Goal: Task Accomplishment & Management: Manage account settings

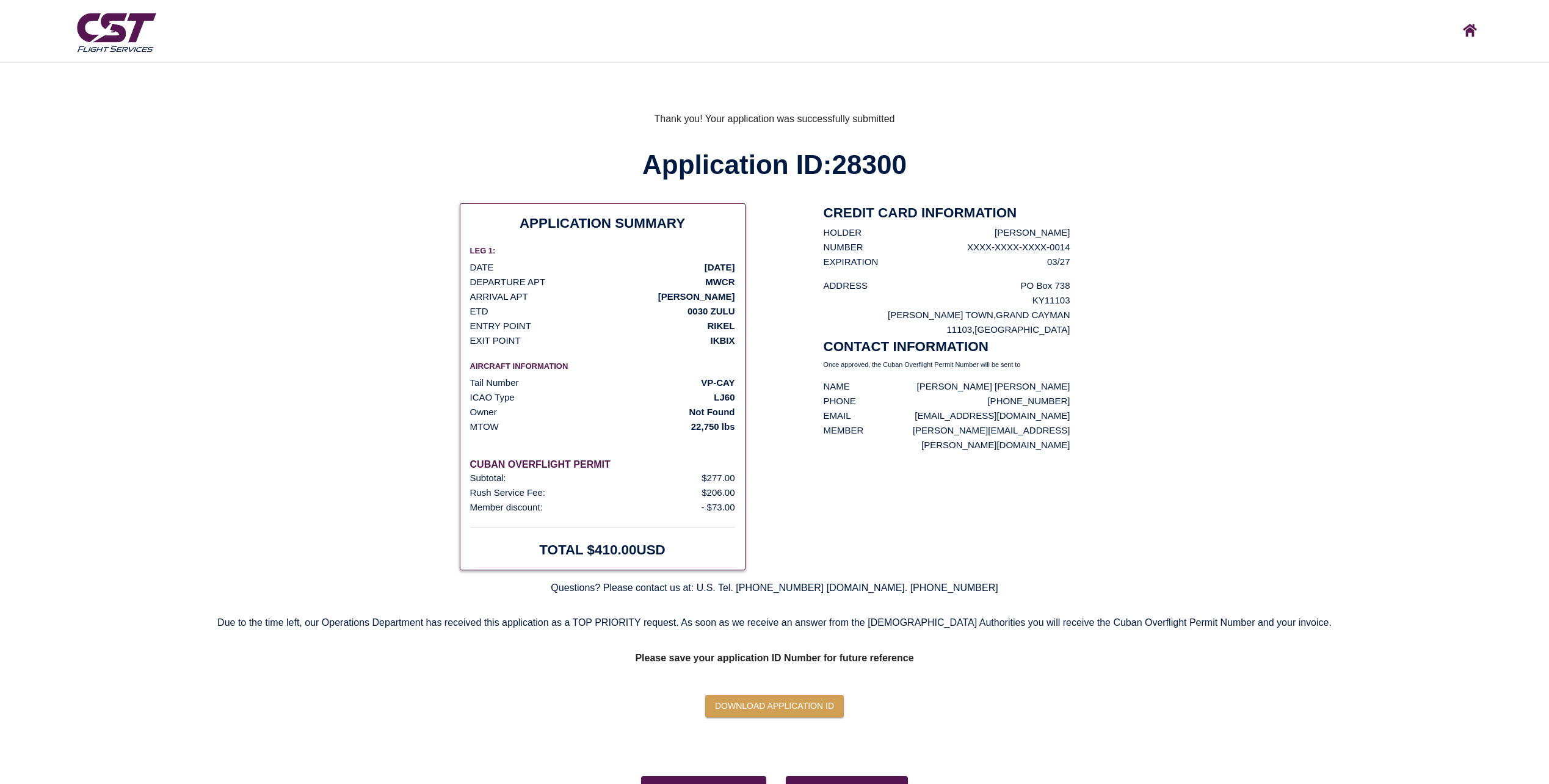
scroll to position [23, 0]
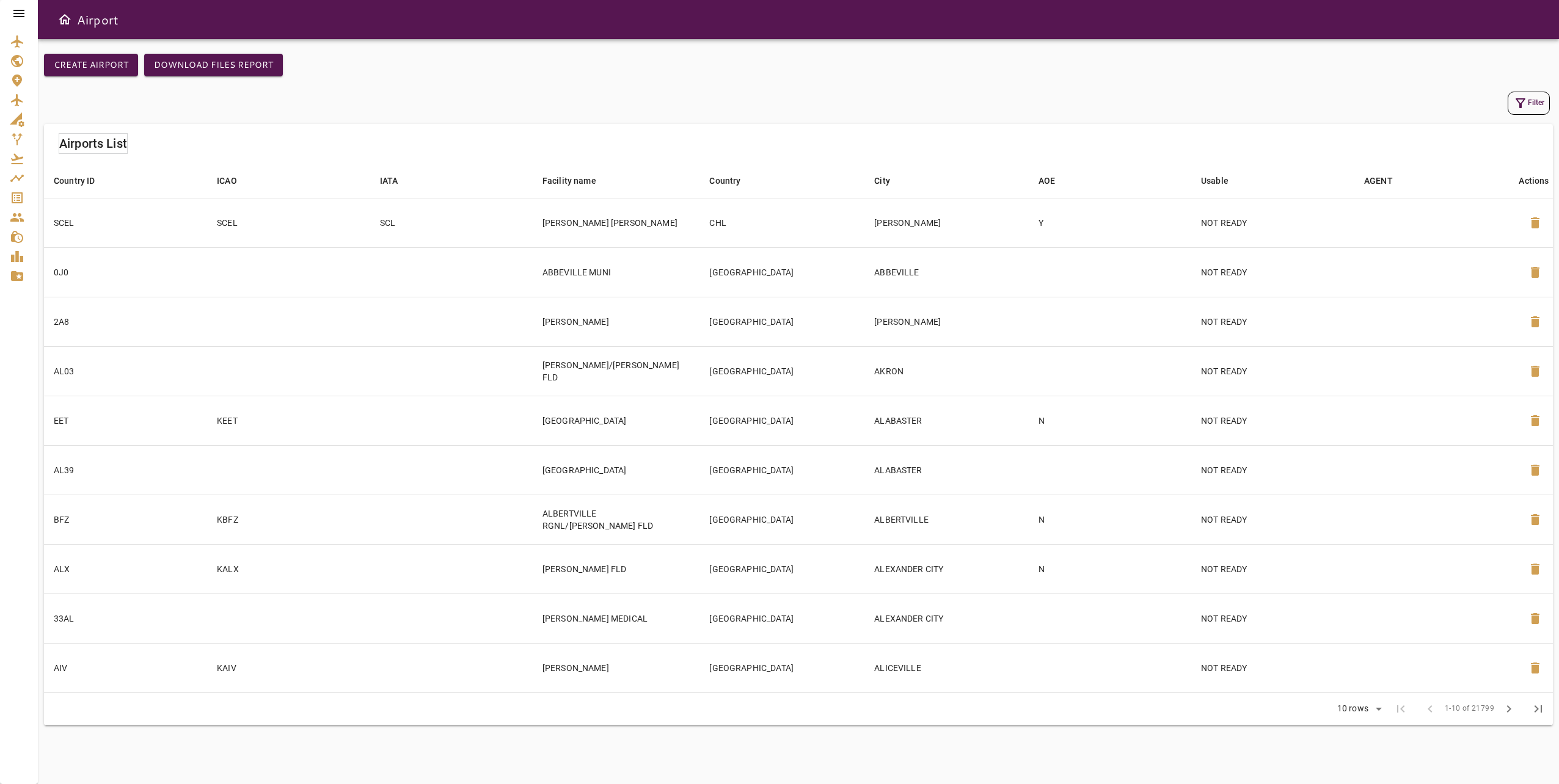
click at [20, 14] on icon at bounding box center [18, 13] width 15 height 15
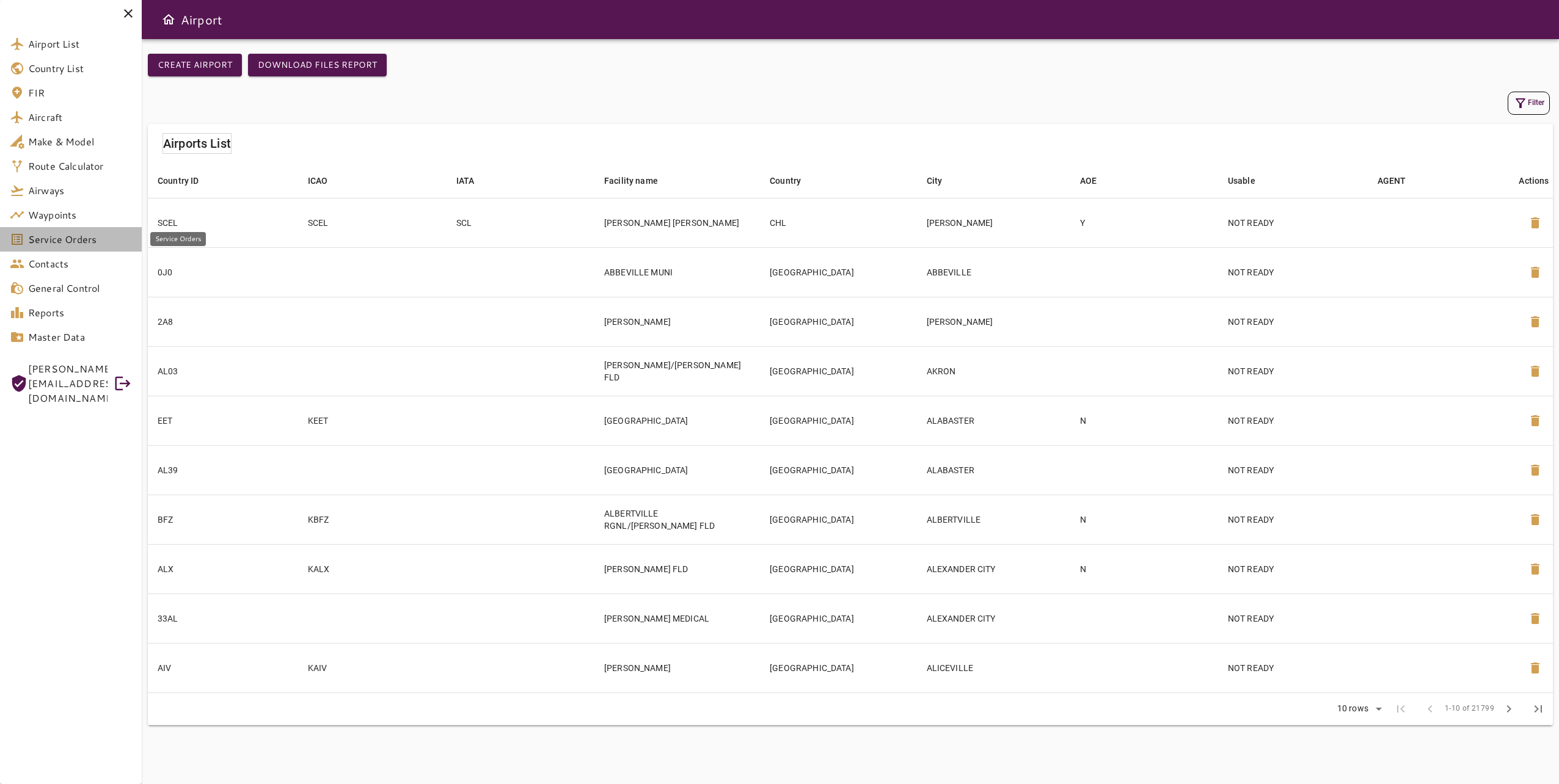
click at [95, 243] on span "Service Orders" at bounding box center [80, 239] width 104 height 15
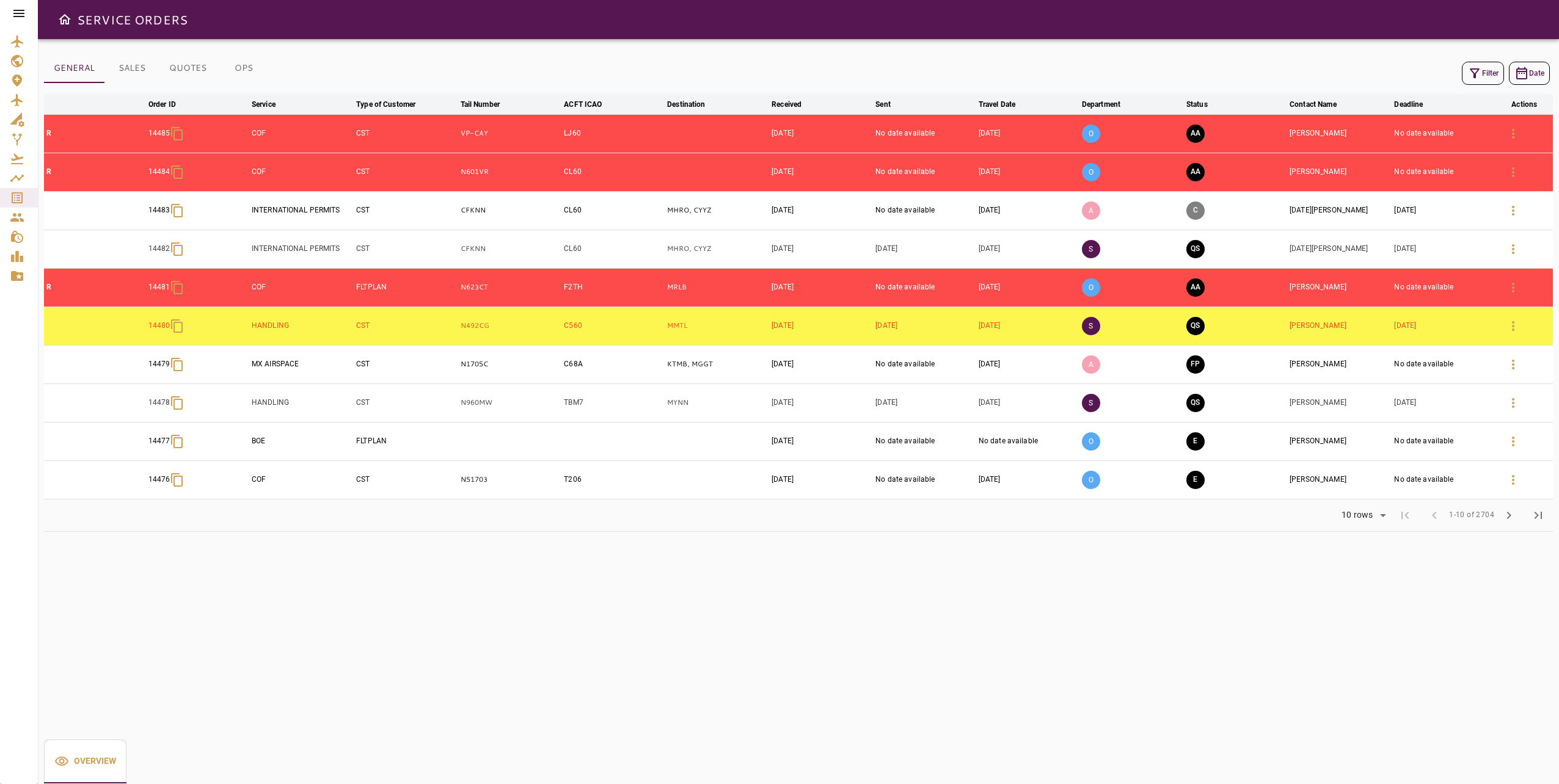
click at [1476, 73] on icon "button" at bounding box center [1474, 73] width 10 height 10
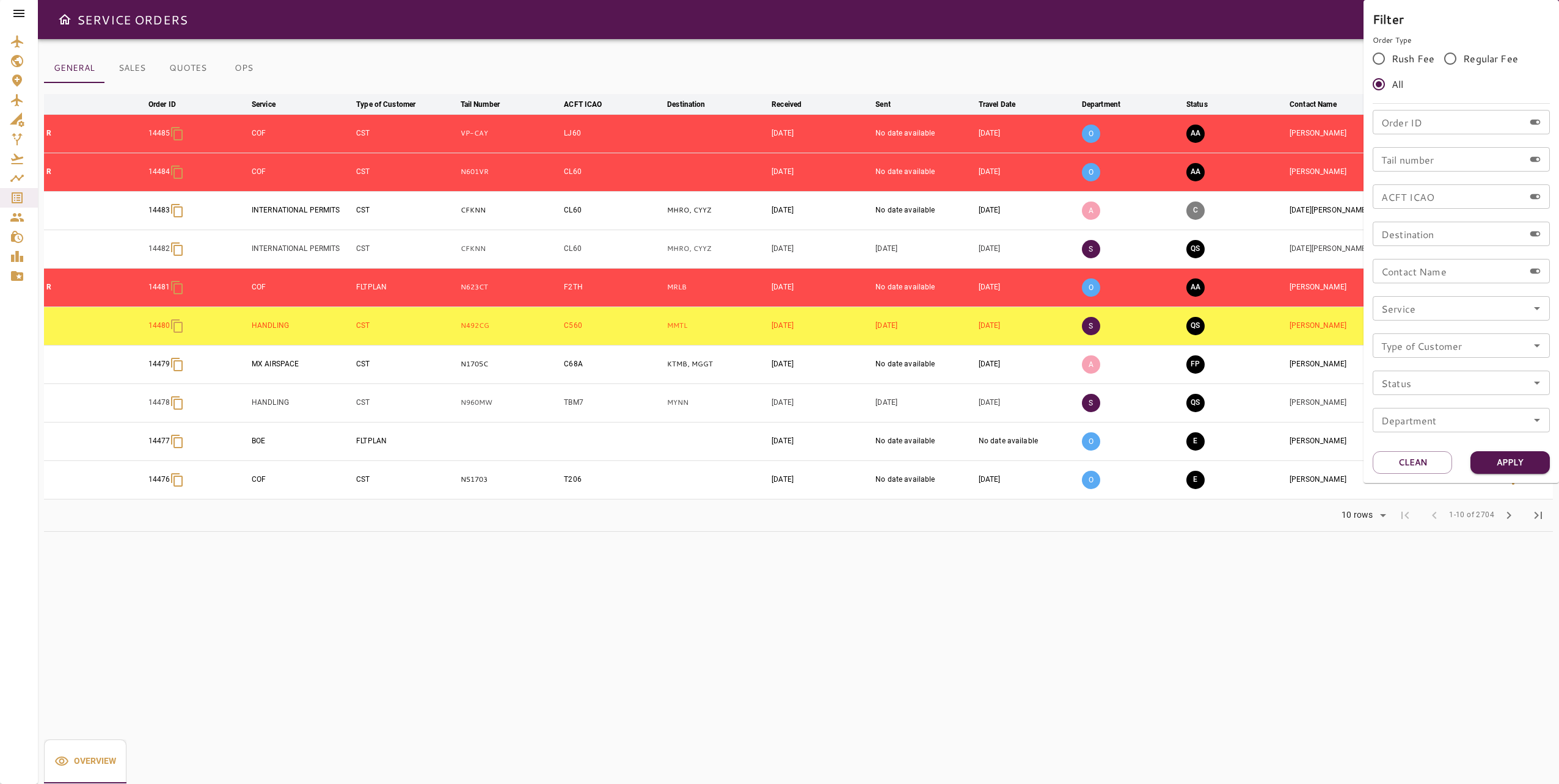
click at [1432, 162] on input "Tail number" at bounding box center [1448, 159] width 151 height 24
type input "******"
click at [1523, 464] on button "Apply" at bounding box center [1509, 463] width 79 height 23
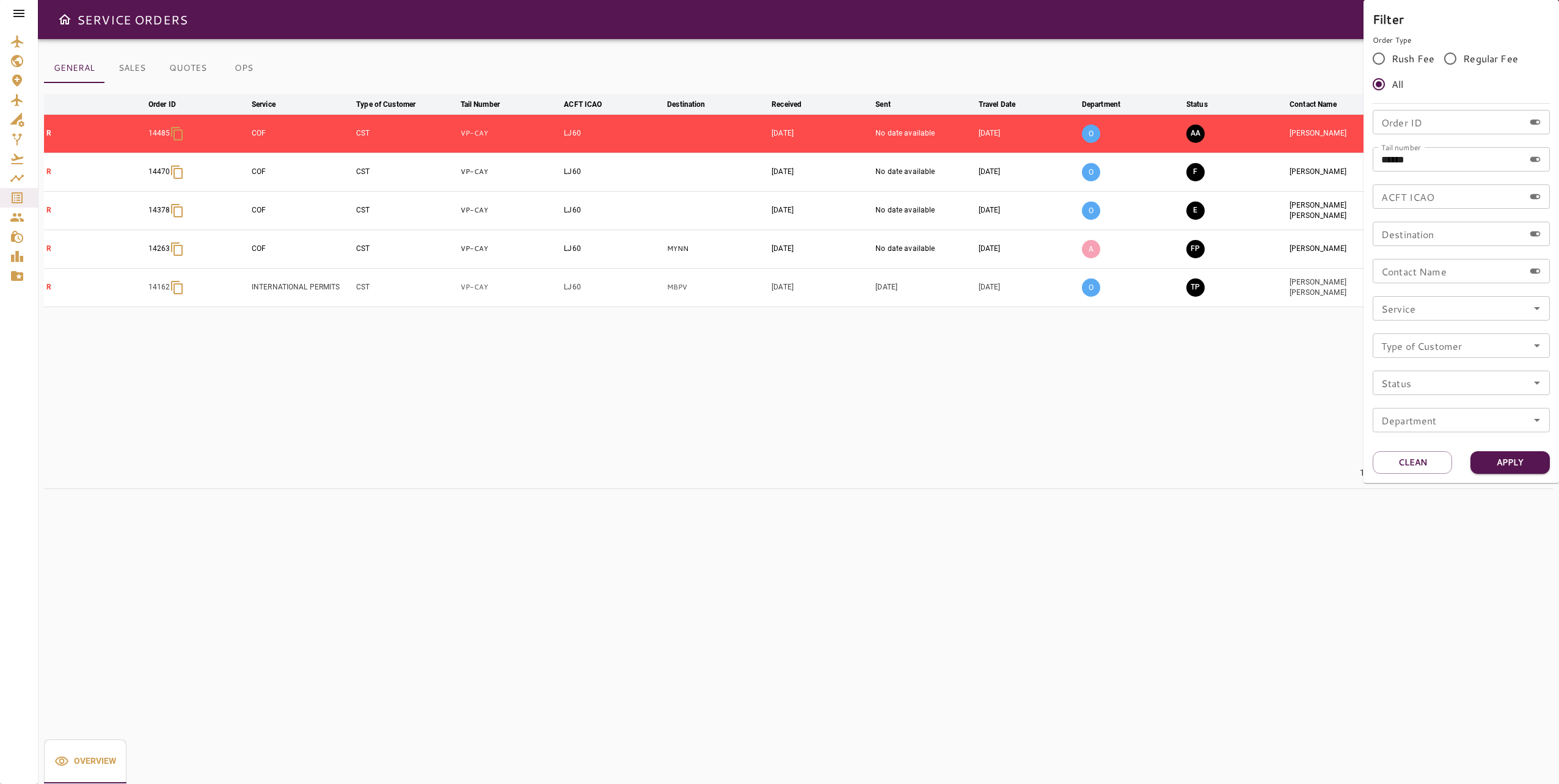
click at [1298, 395] on div at bounding box center [779, 392] width 1559 height 784
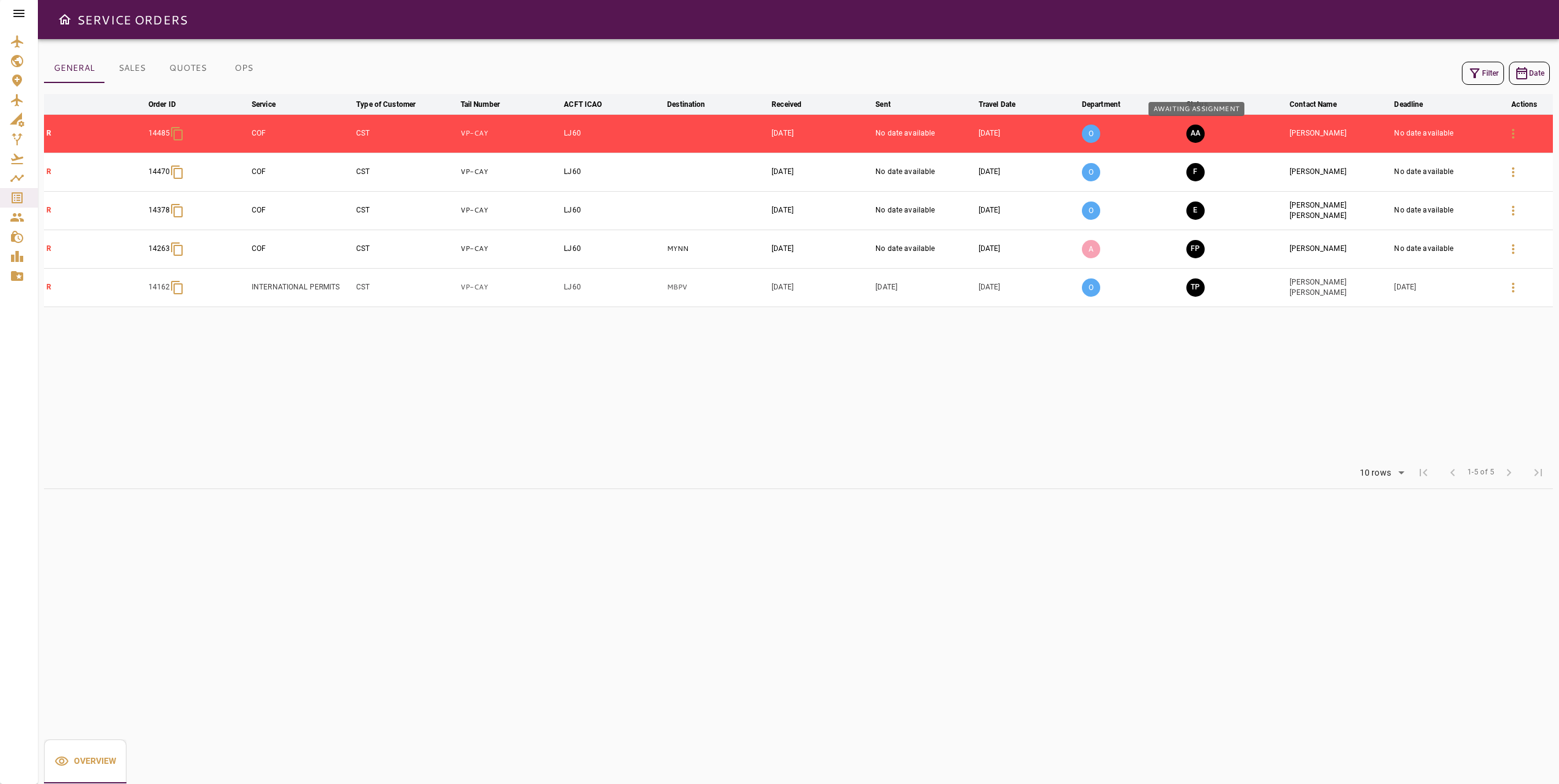
click at [1200, 134] on button "AA" at bounding box center [1195, 133] width 18 height 18
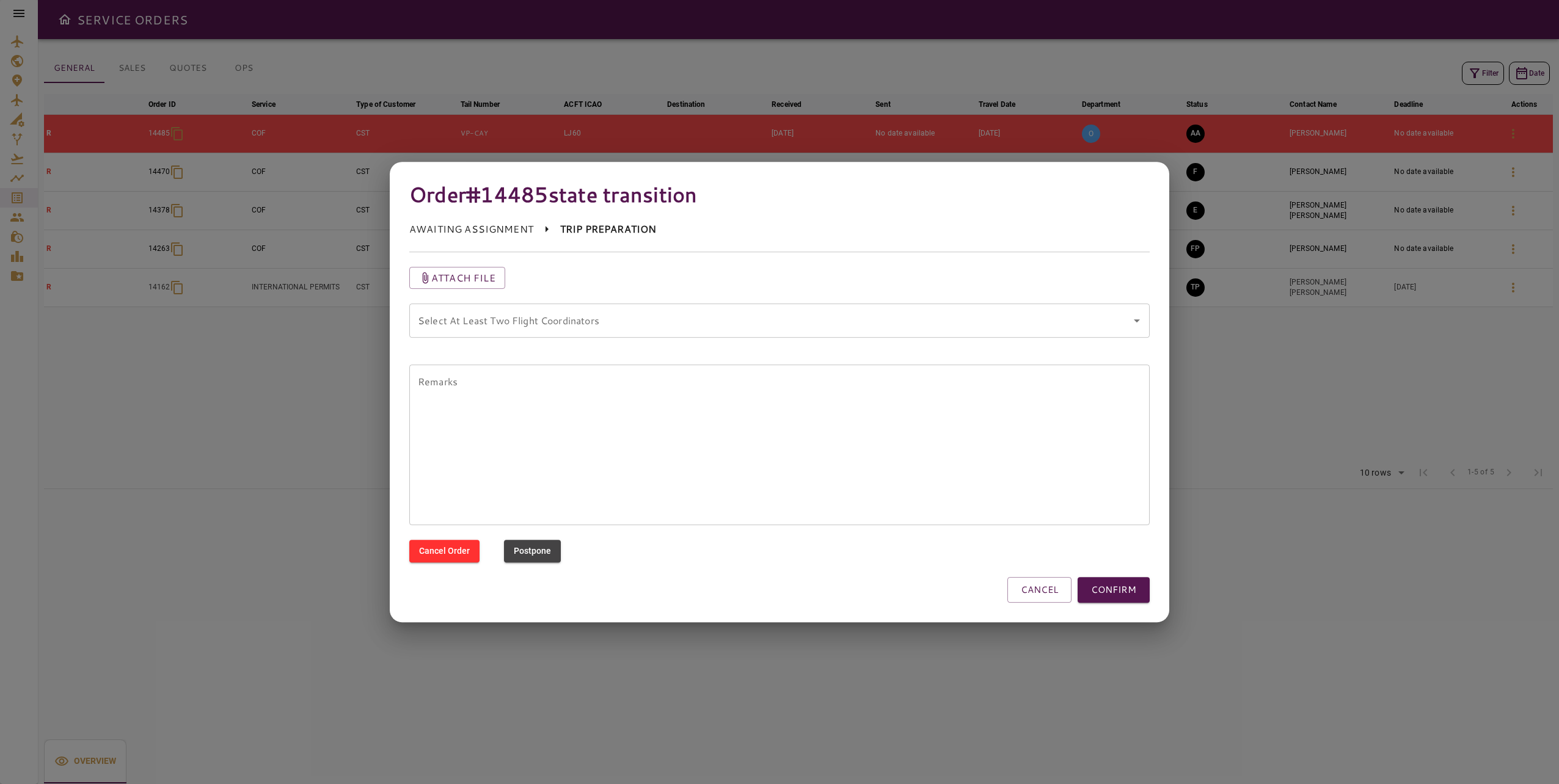
click at [624, 322] on coordinators "Select At Least Two Flight Coordinators" at bounding box center [770, 320] width 711 height 23
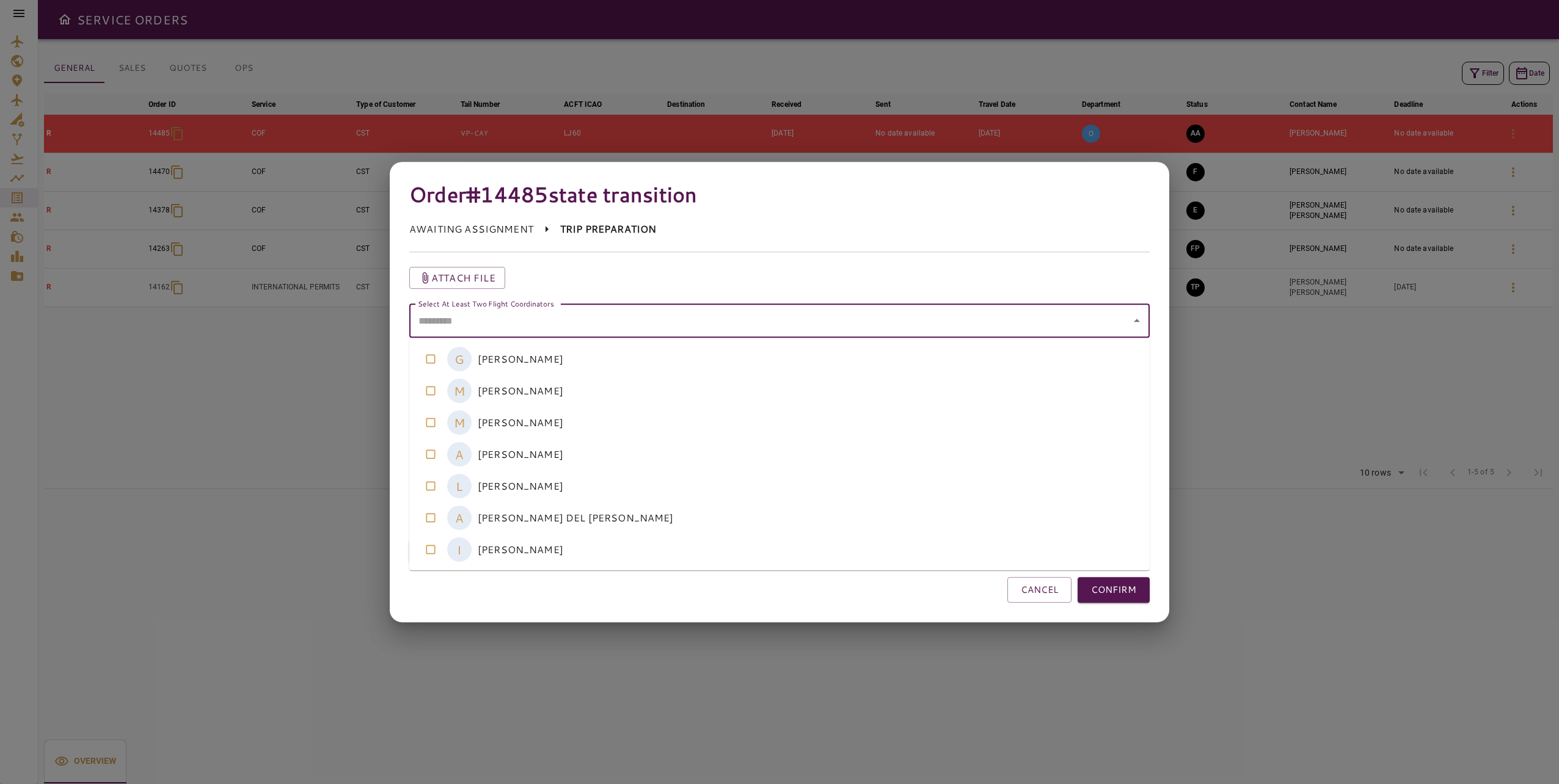
click at [644, 482] on coordinators-option-4 "L LAURA ALONSO" at bounding box center [779, 486] width 740 height 32
click at [656, 385] on coordinators-option-1 "M MICHELLE RAMOS" at bounding box center [779, 391] width 740 height 32
click at [1098, 587] on button "CONFIRM" at bounding box center [1113, 590] width 72 height 26
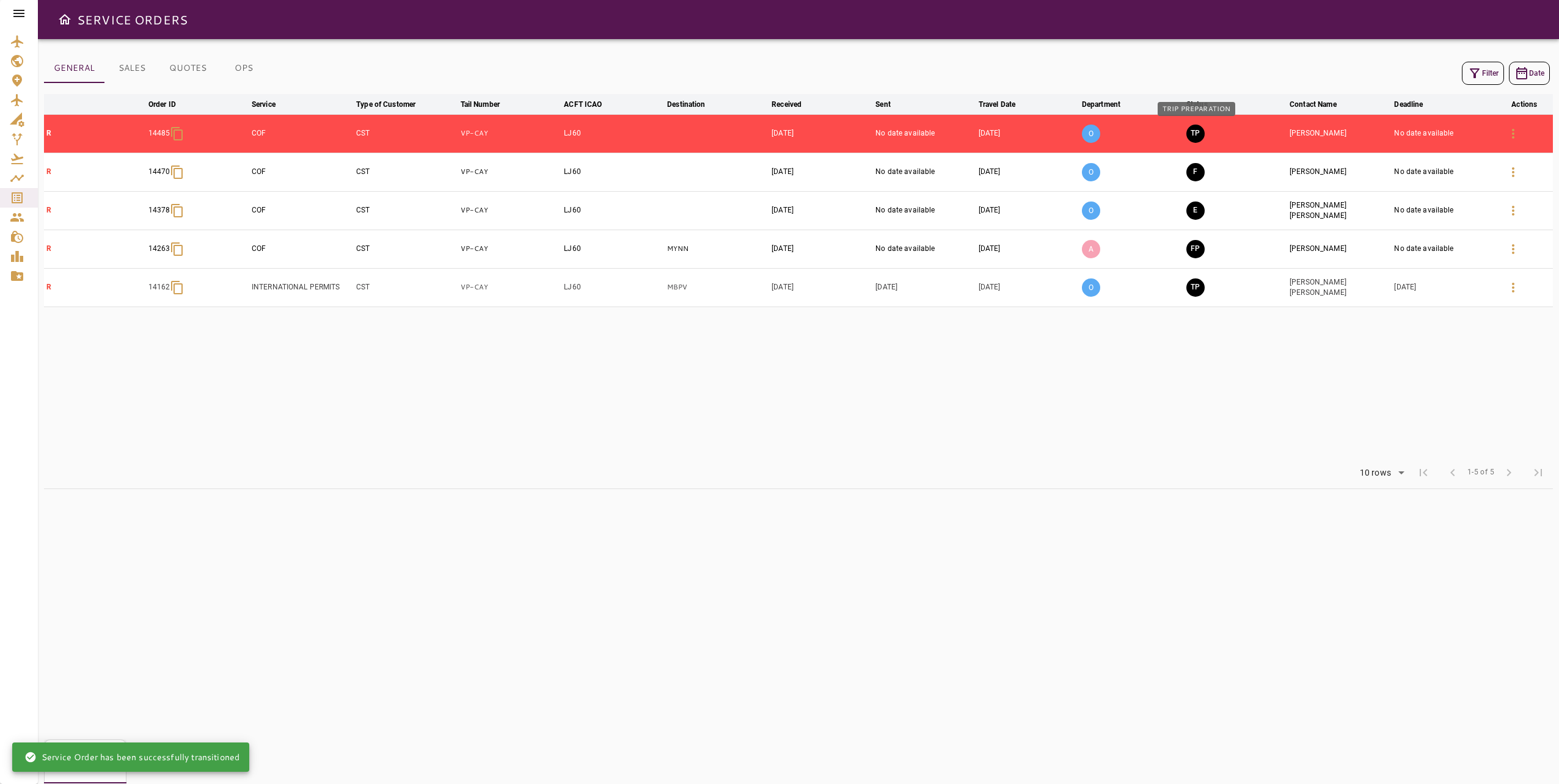
click at [1197, 135] on button "TP" at bounding box center [1195, 133] width 18 height 18
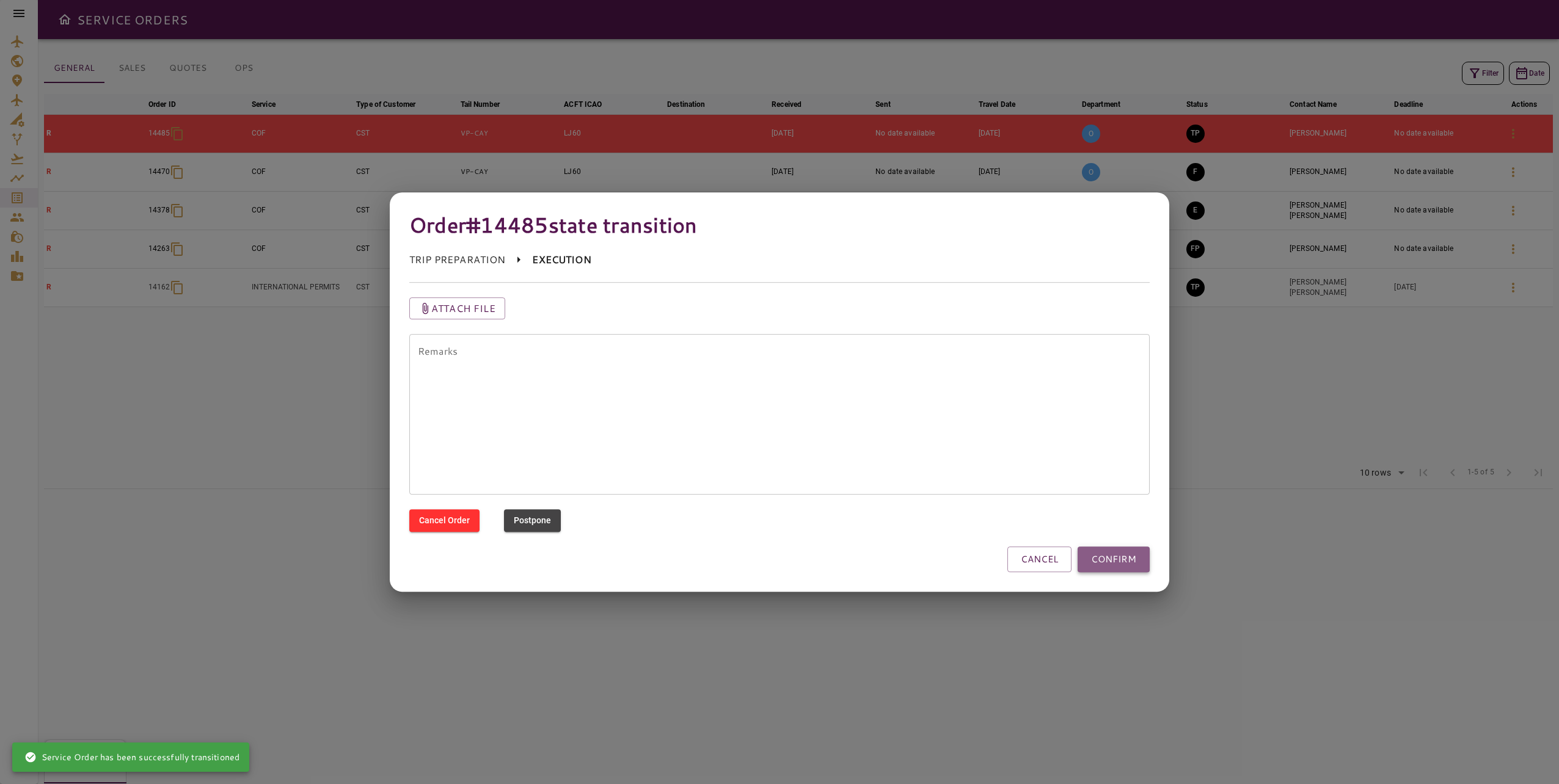
click at [1130, 563] on button "CONFIRM" at bounding box center [1113, 559] width 72 height 26
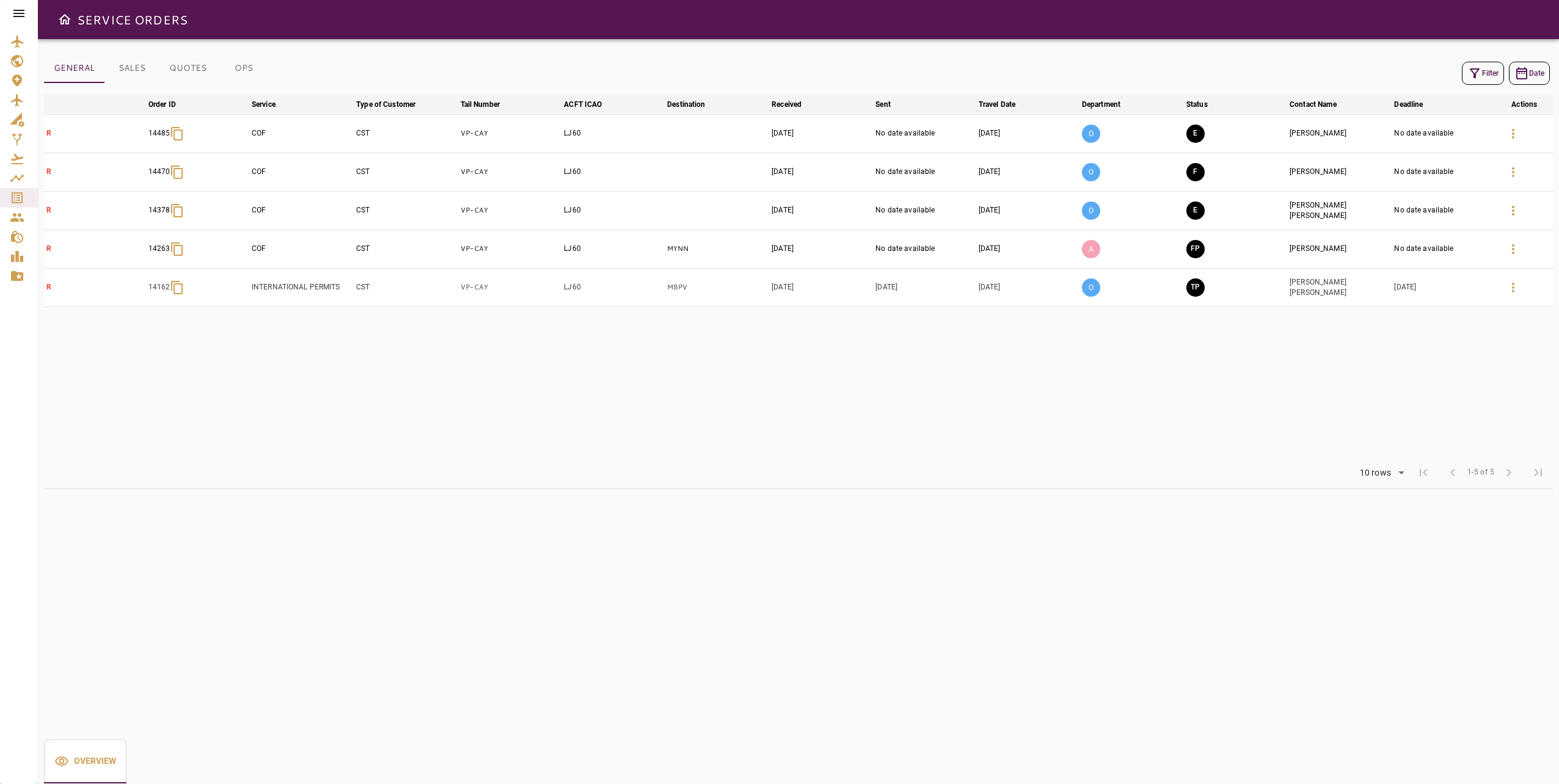
click at [985, 470] on div "Rows per page: 10 rows ** 1-5 of 5 first_page chevron_left 1-5 of 5 chevron_rig…" at bounding box center [798, 472] width 1509 height 32
click at [19, 11] on icon at bounding box center [18, 13] width 15 height 15
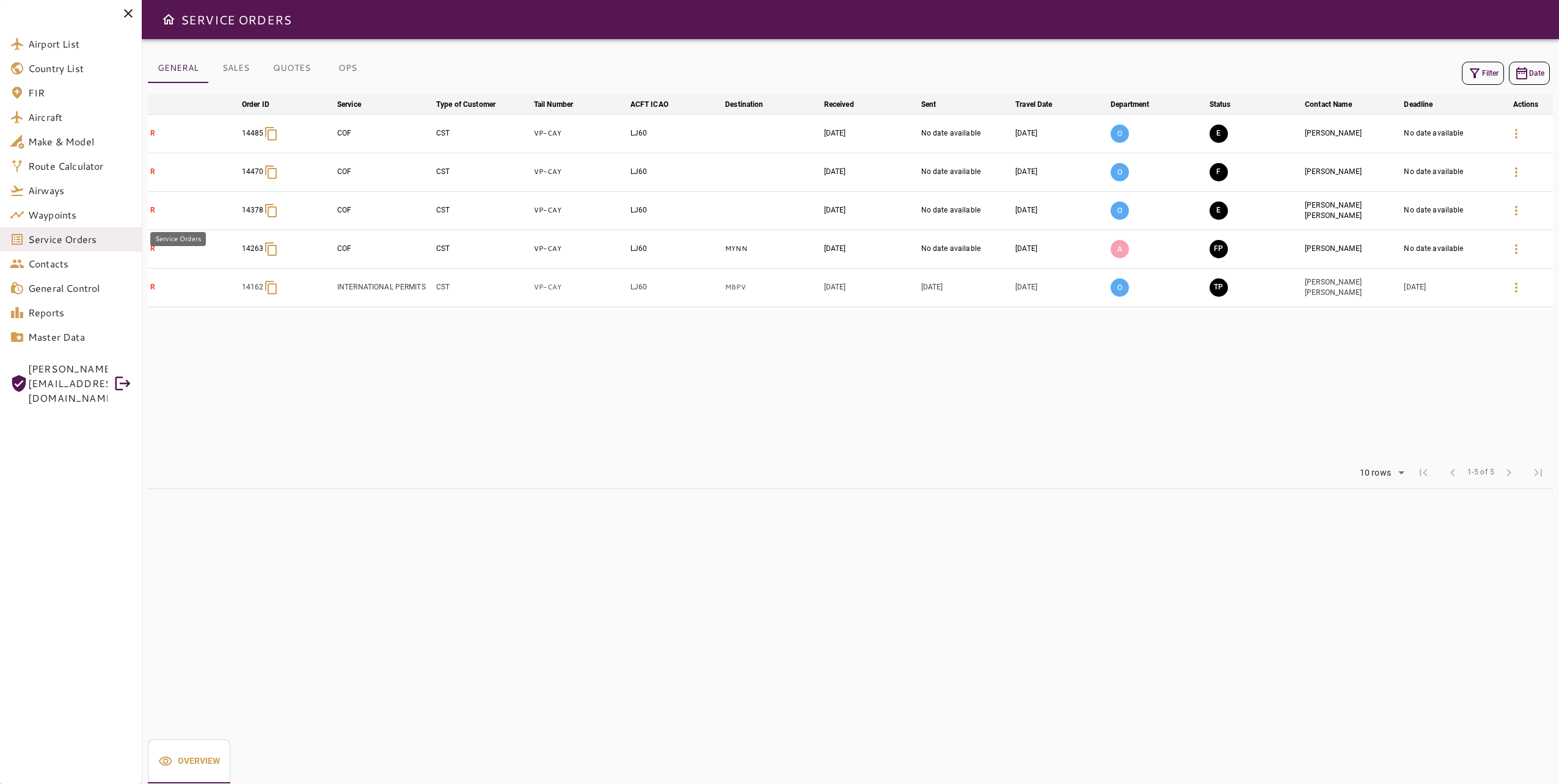
click at [72, 235] on span "Service Orders" at bounding box center [80, 239] width 104 height 15
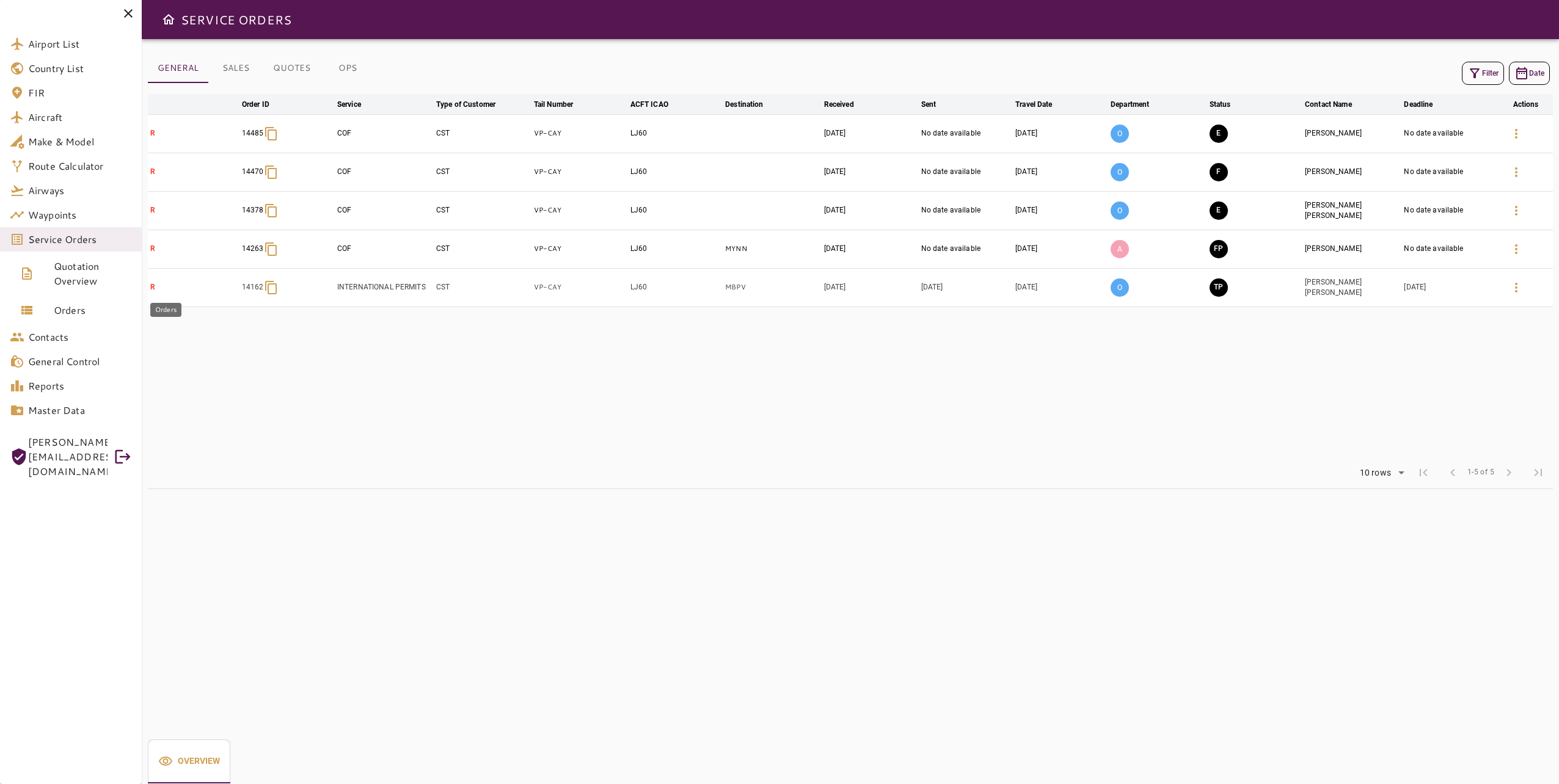
click at [83, 318] on link "Orders" at bounding box center [70, 310] width 142 height 30
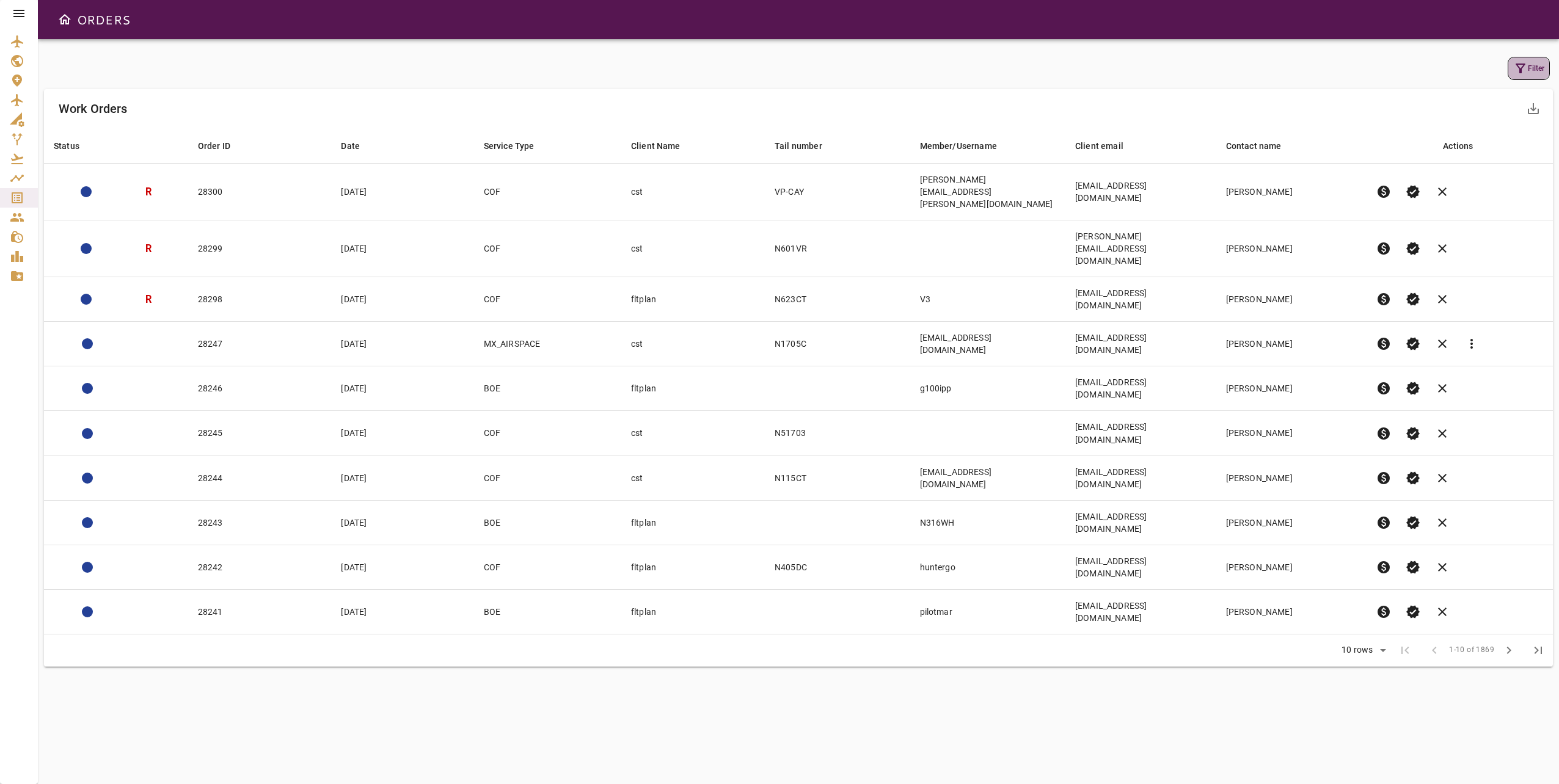
click at [1525, 74] on icon "button" at bounding box center [1520, 68] width 15 height 15
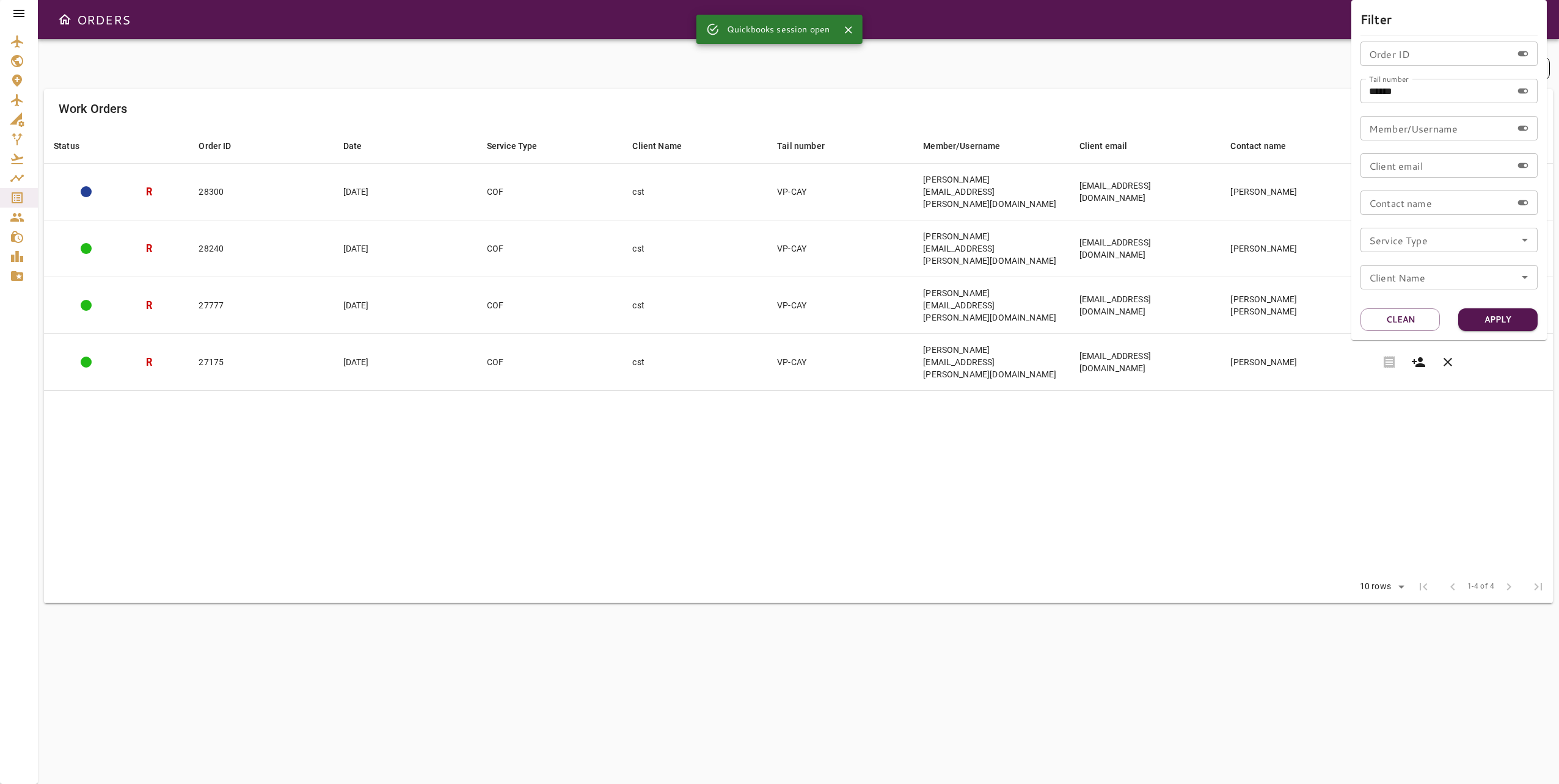
click at [1197, 408] on div at bounding box center [779, 392] width 1559 height 784
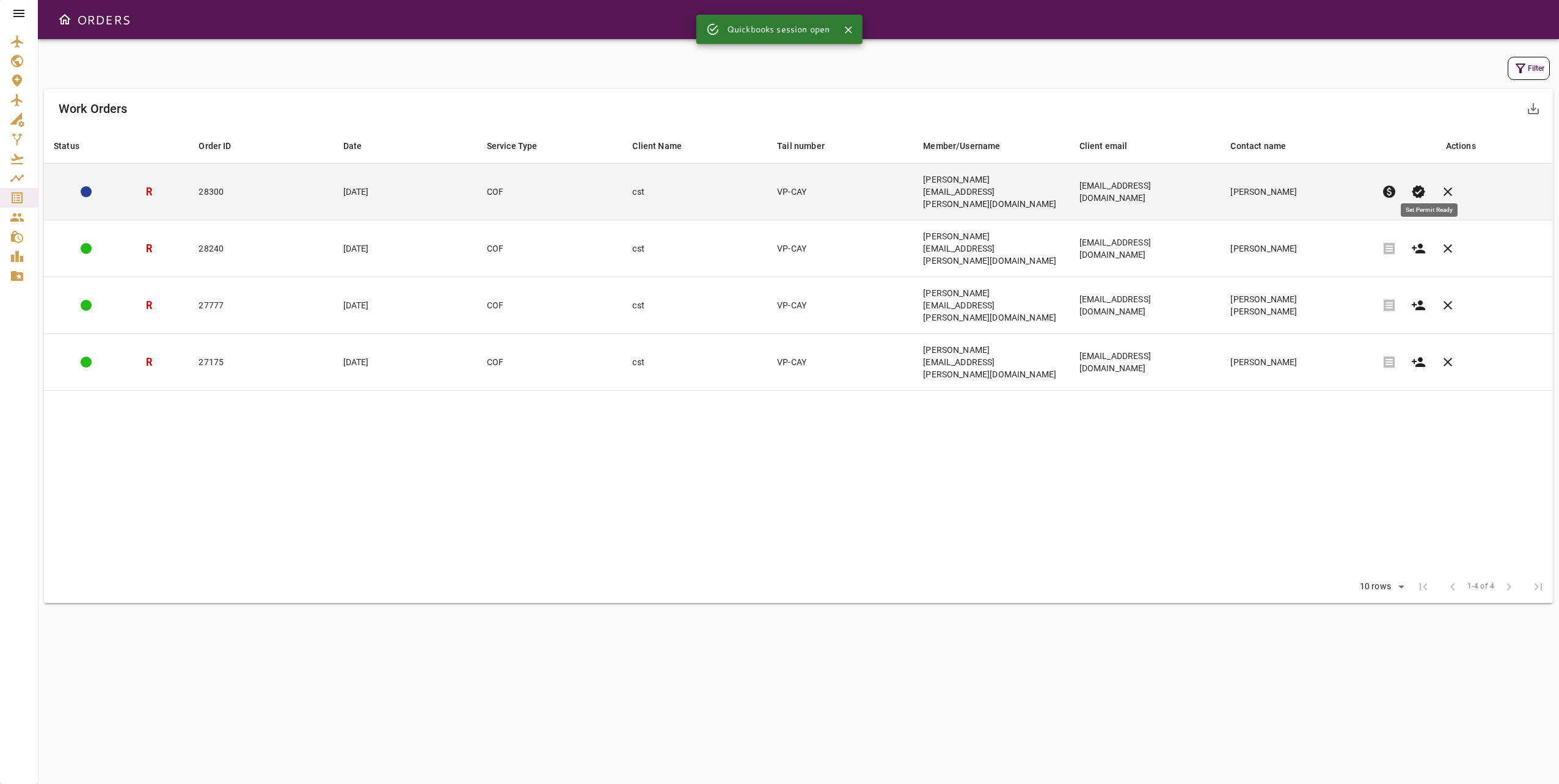
click at [1425, 184] on span "verified" at bounding box center [1418, 191] width 15 height 15
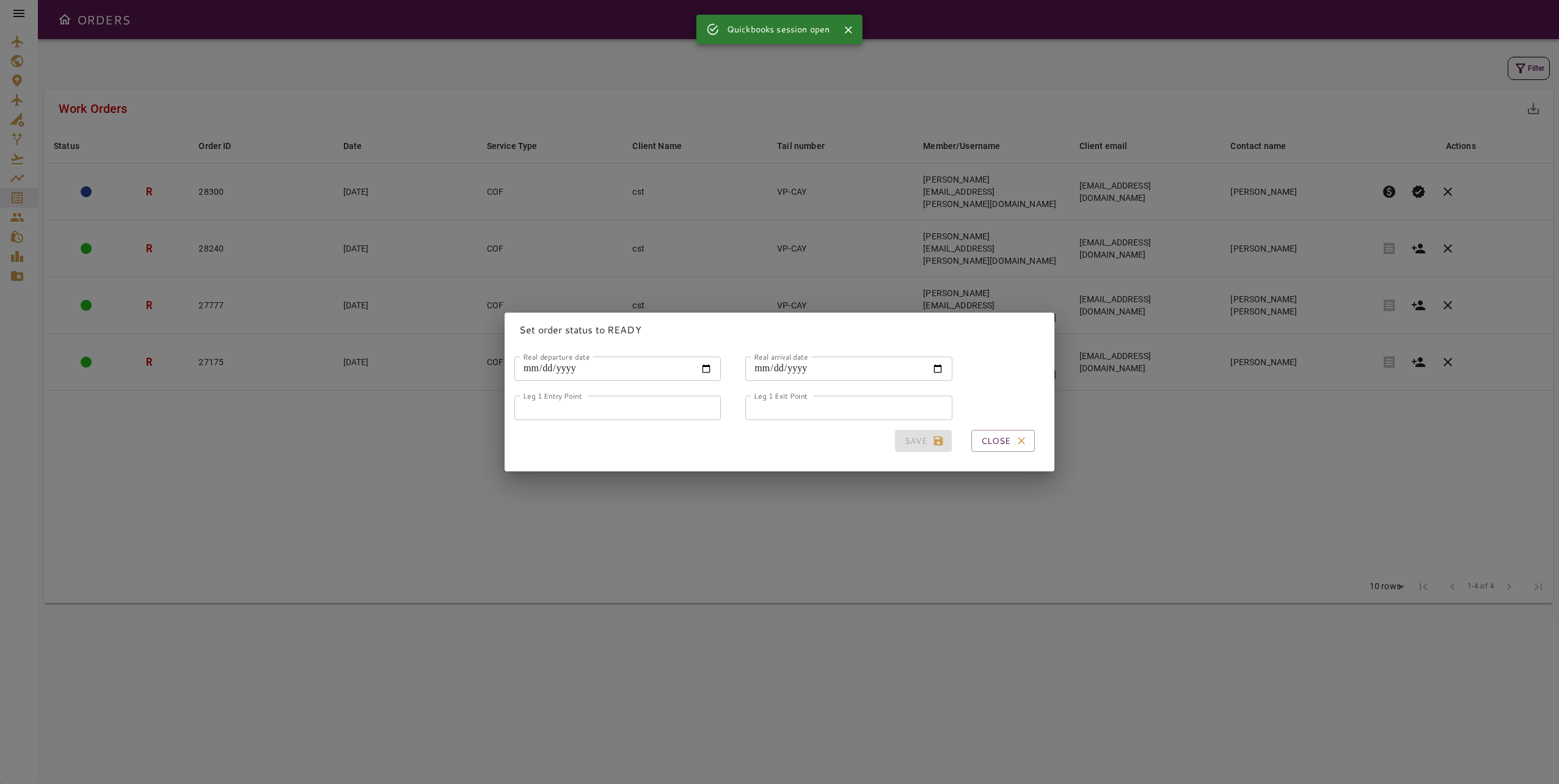
click at [523, 367] on input "Real departure date" at bounding box center [618, 369] width 207 height 24
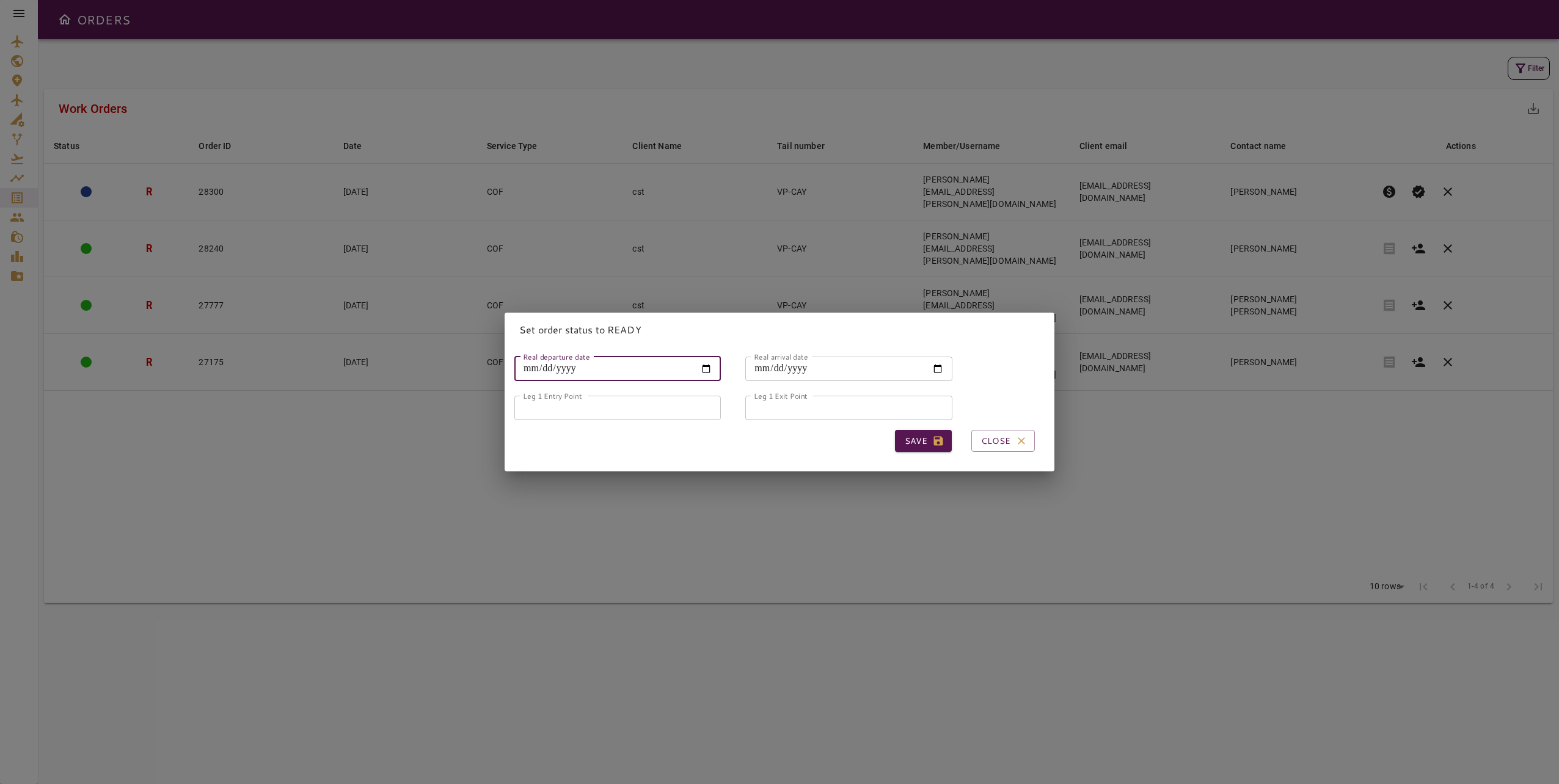
type input "**********"
type input "*****"
click at [904, 434] on button "Save" at bounding box center [922, 441] width 56 height 23
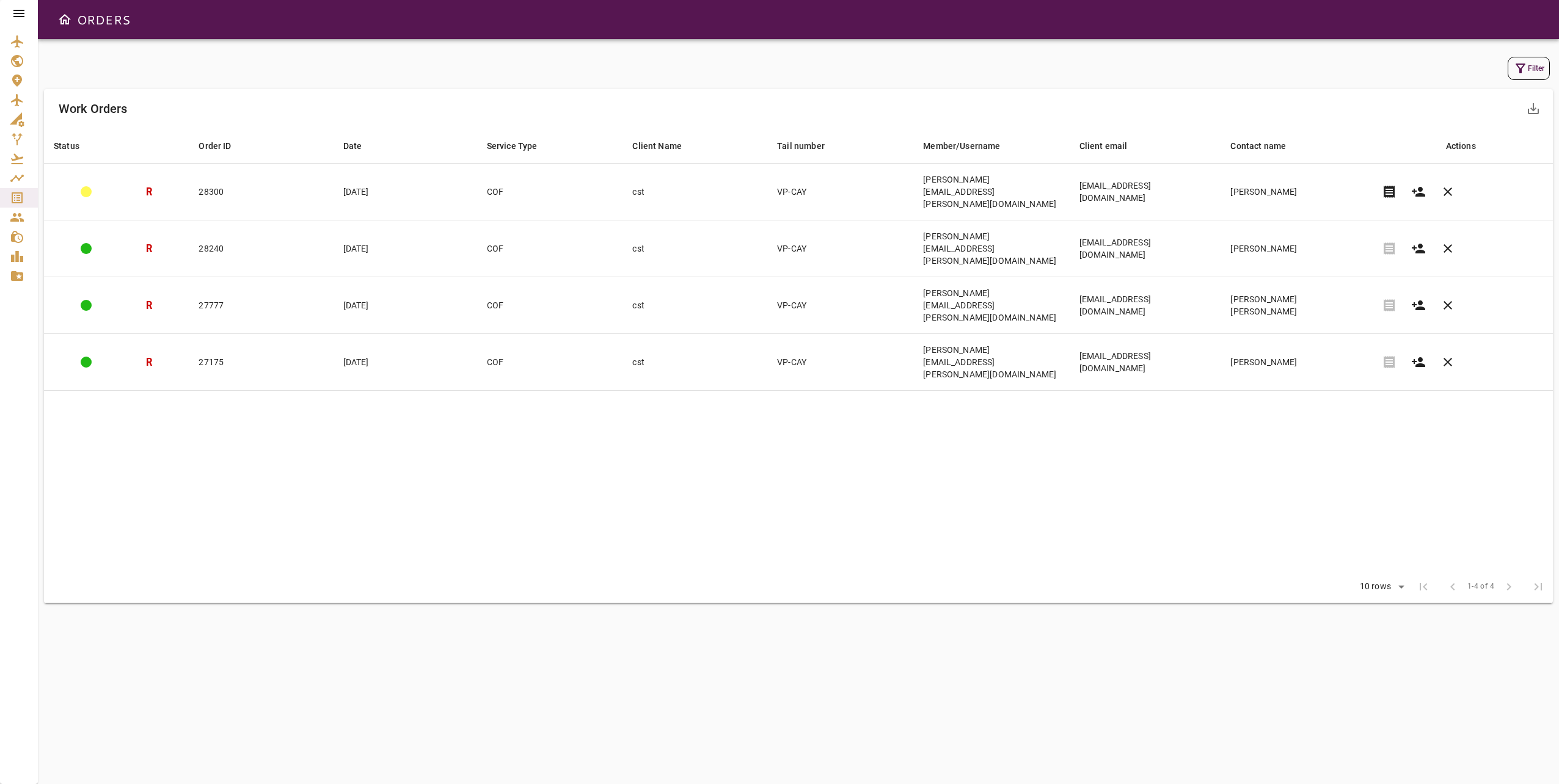
click at [818, 415] on table "Status arrow_downward Order ID arrow_downward Date arrow_downward Service Type …" at bounding box center [798, 350] width 1509 height 443
click at [1524, 71] on icon "button" at bounding box center [1520, 68] width 15 height 15
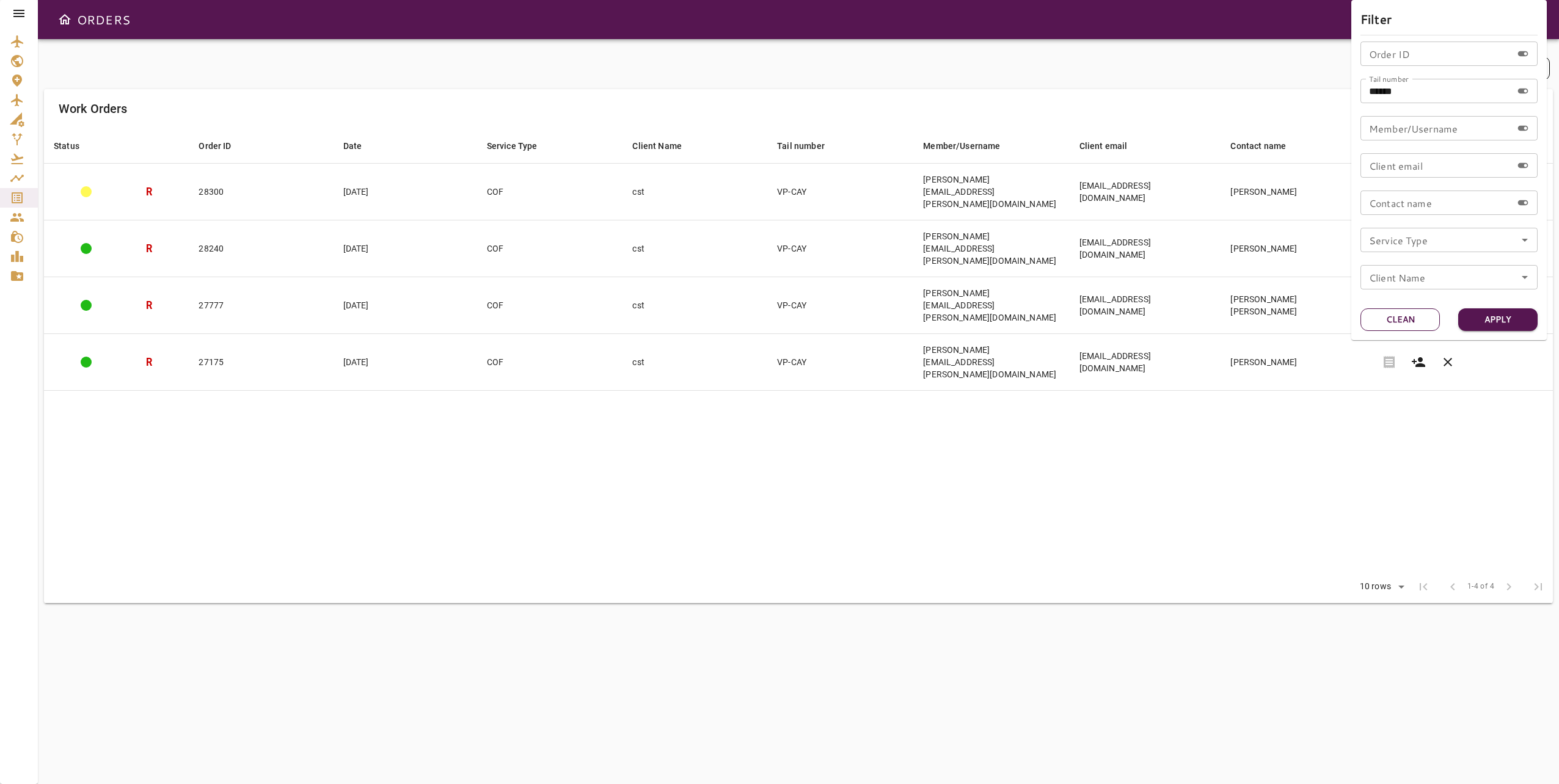
click at [1402, 317] on button "Clean" at bounding box center [1399, 320] width 79 height 23
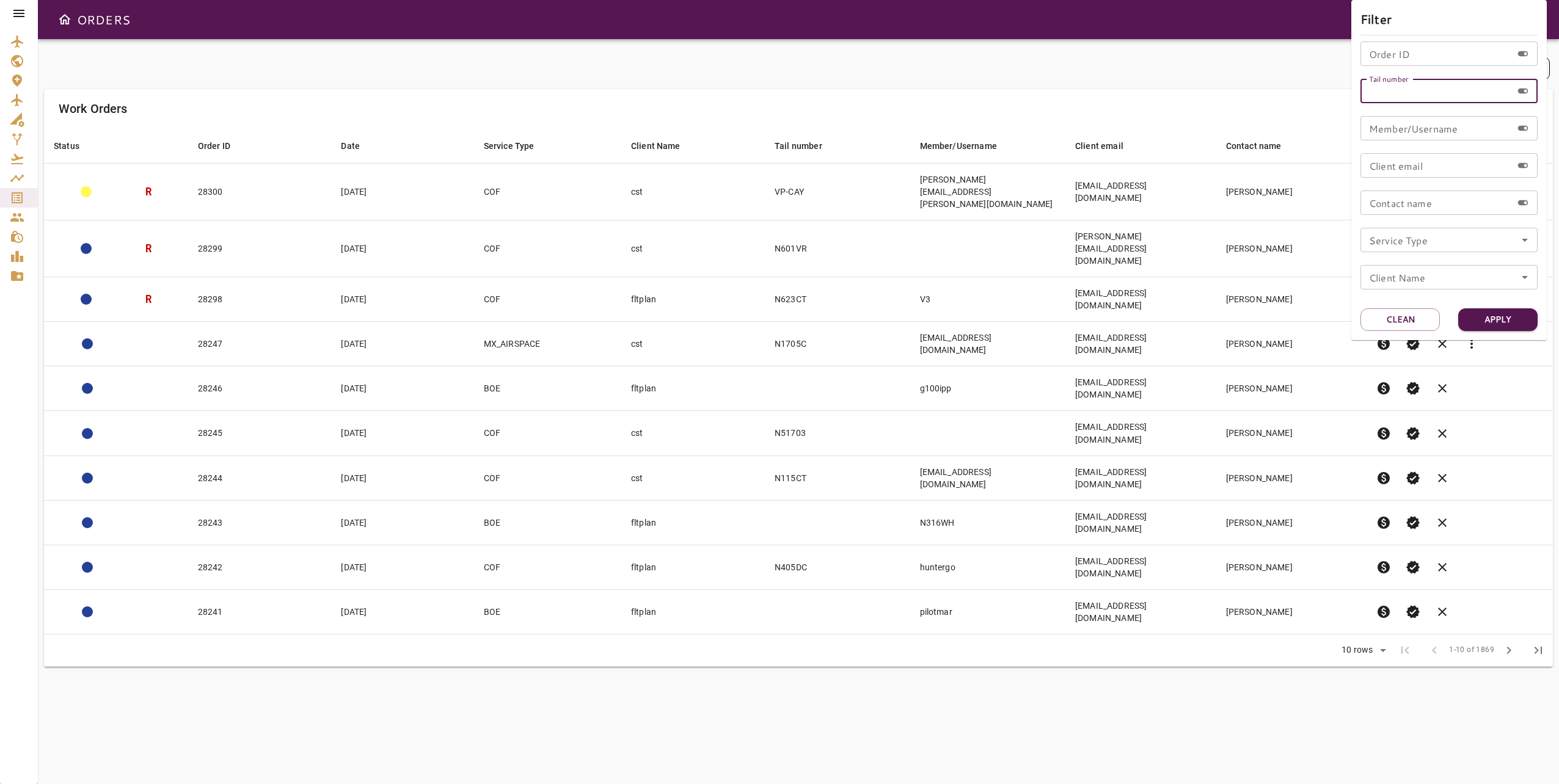
click at [1425, 95] on input "Tail number" at bounding box center [1436, 91] width 151 height 24
type input "****"
click at [1511, 322] on button "Apply" at bounding box center [1497, 320] width 79 height 23
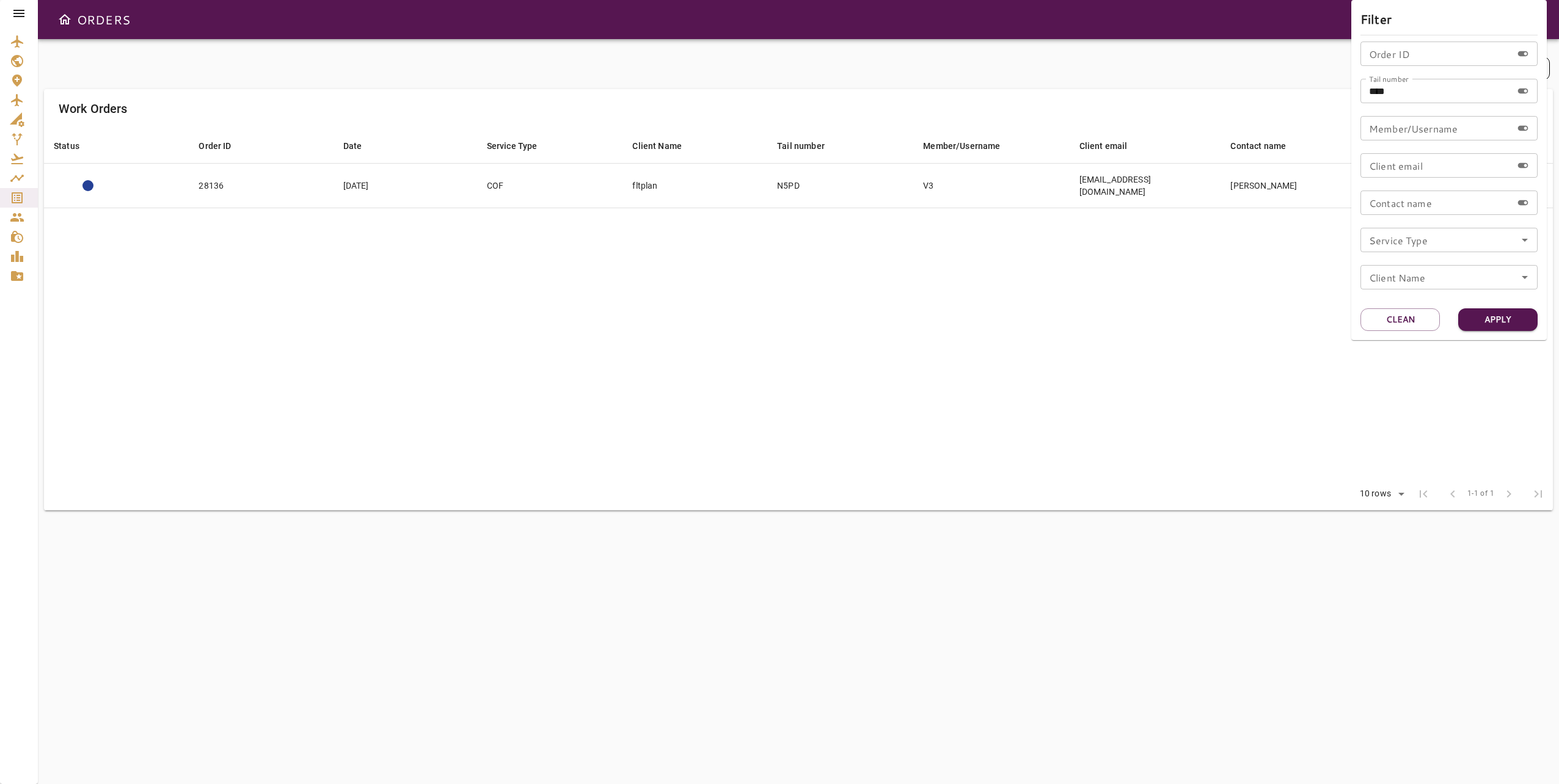
click at [1059, 427] on div at bounding box center [779, 392] width 1559 height 784
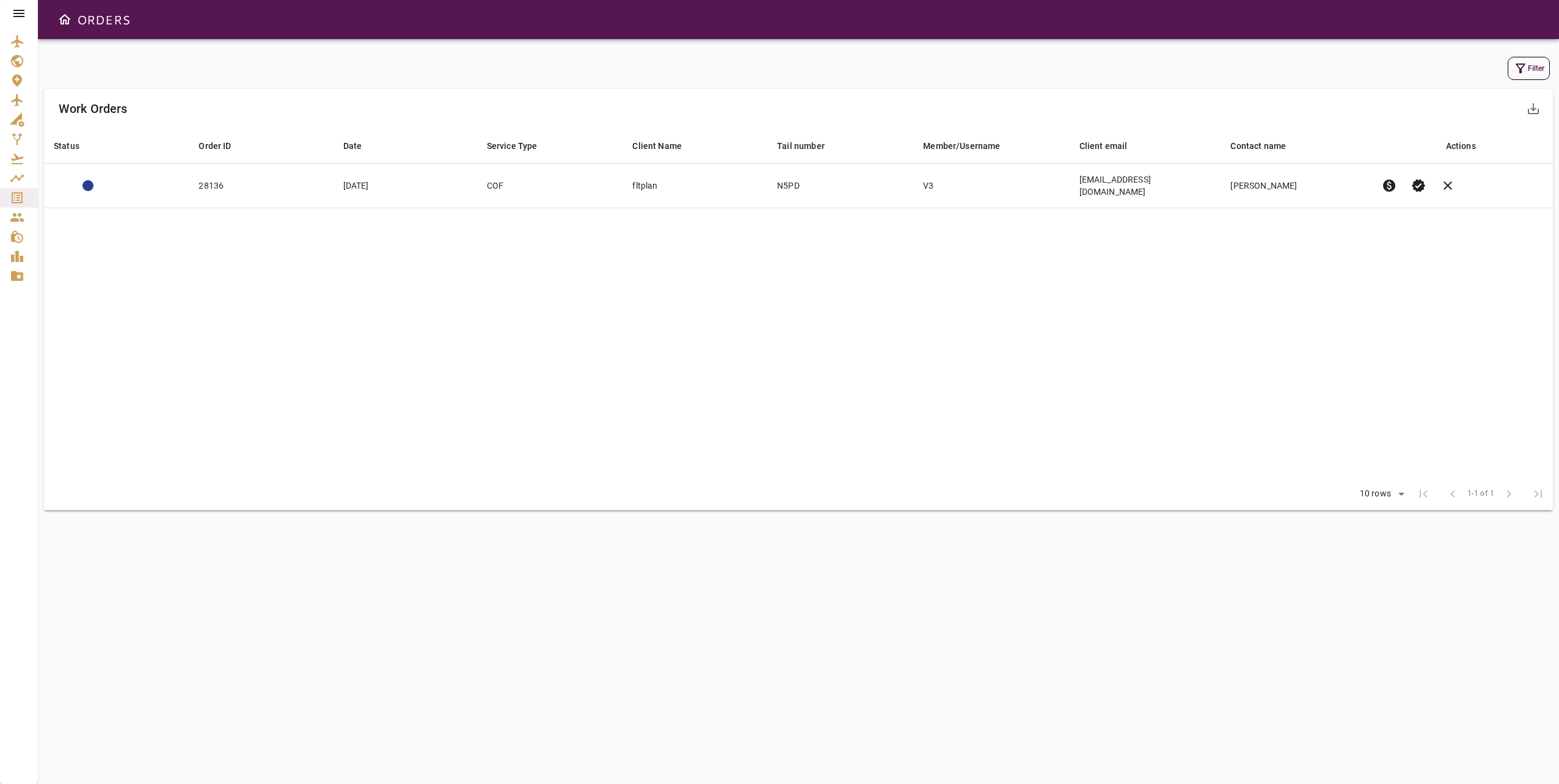
click at [1073, 411] on table "Status arrow_downward Order ID arrow_downward Date arrow_downward Service Type …" at bounding box center [798, 303] width 1509 height 350
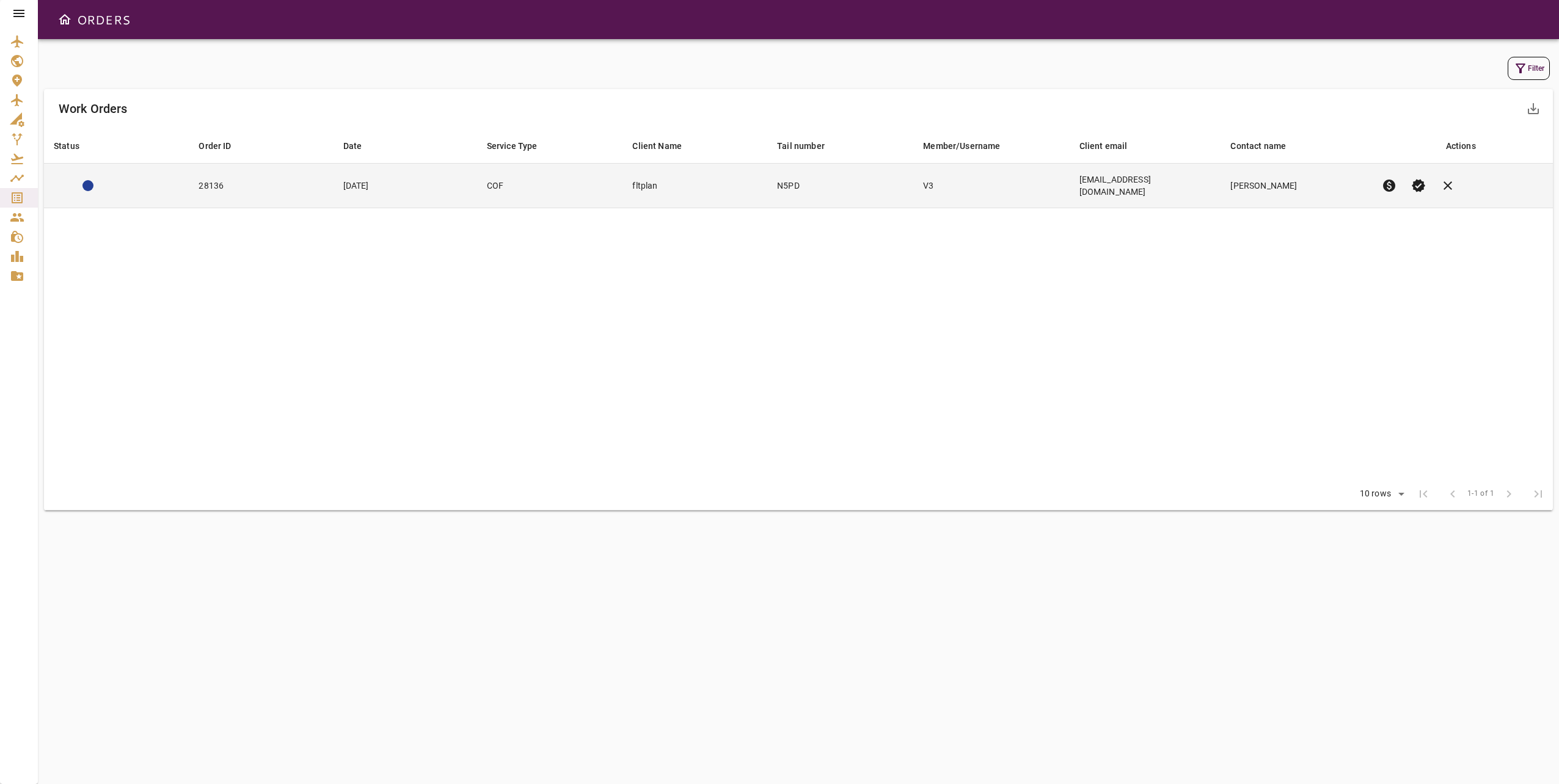
click at [1417, 181] on span "verified" at bounding box center [1418, 185] width 15 height 15
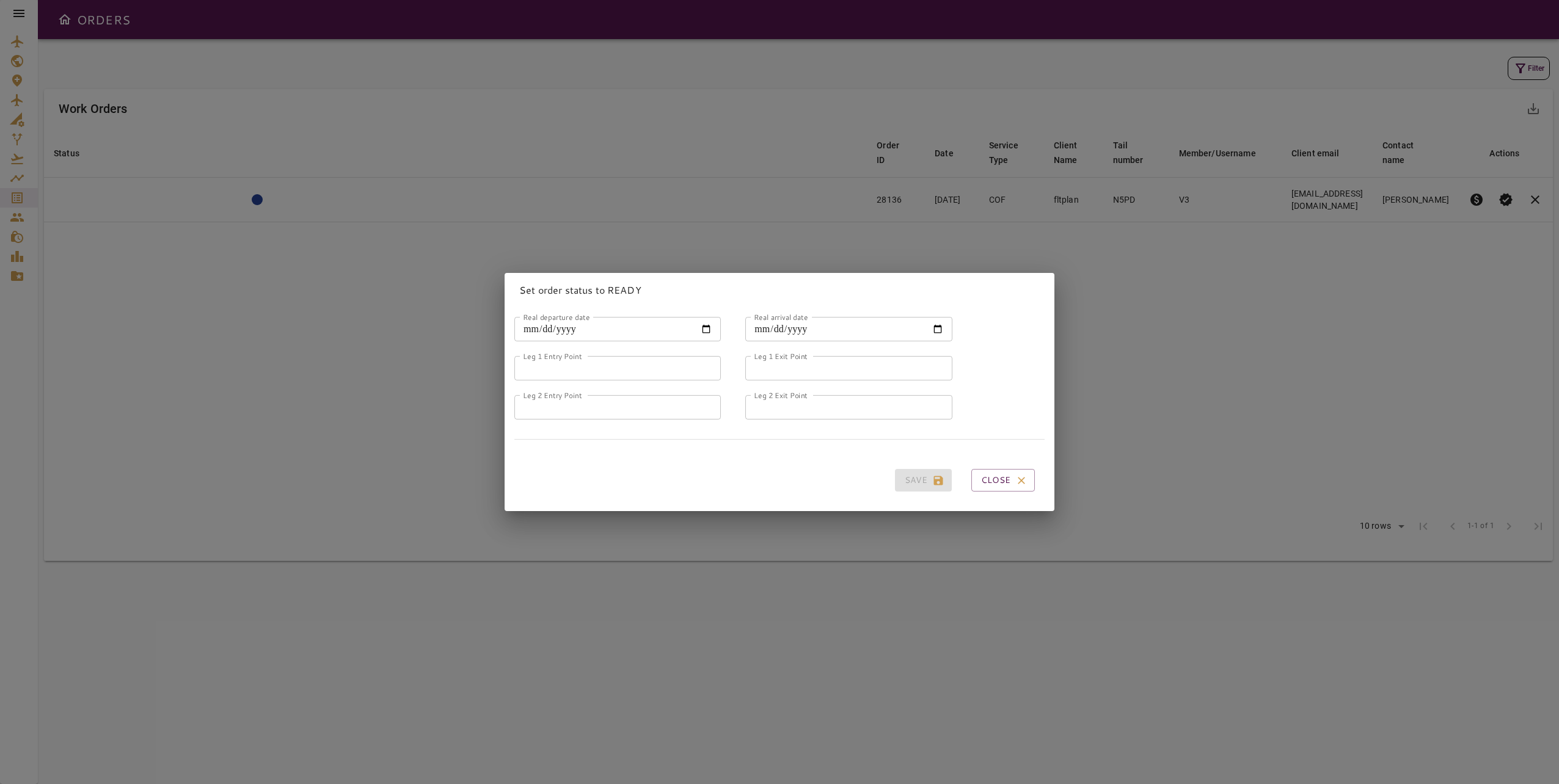
click at [528, 326] on input "Real departure date" at bounding box center [618, 329] width 207 height 24
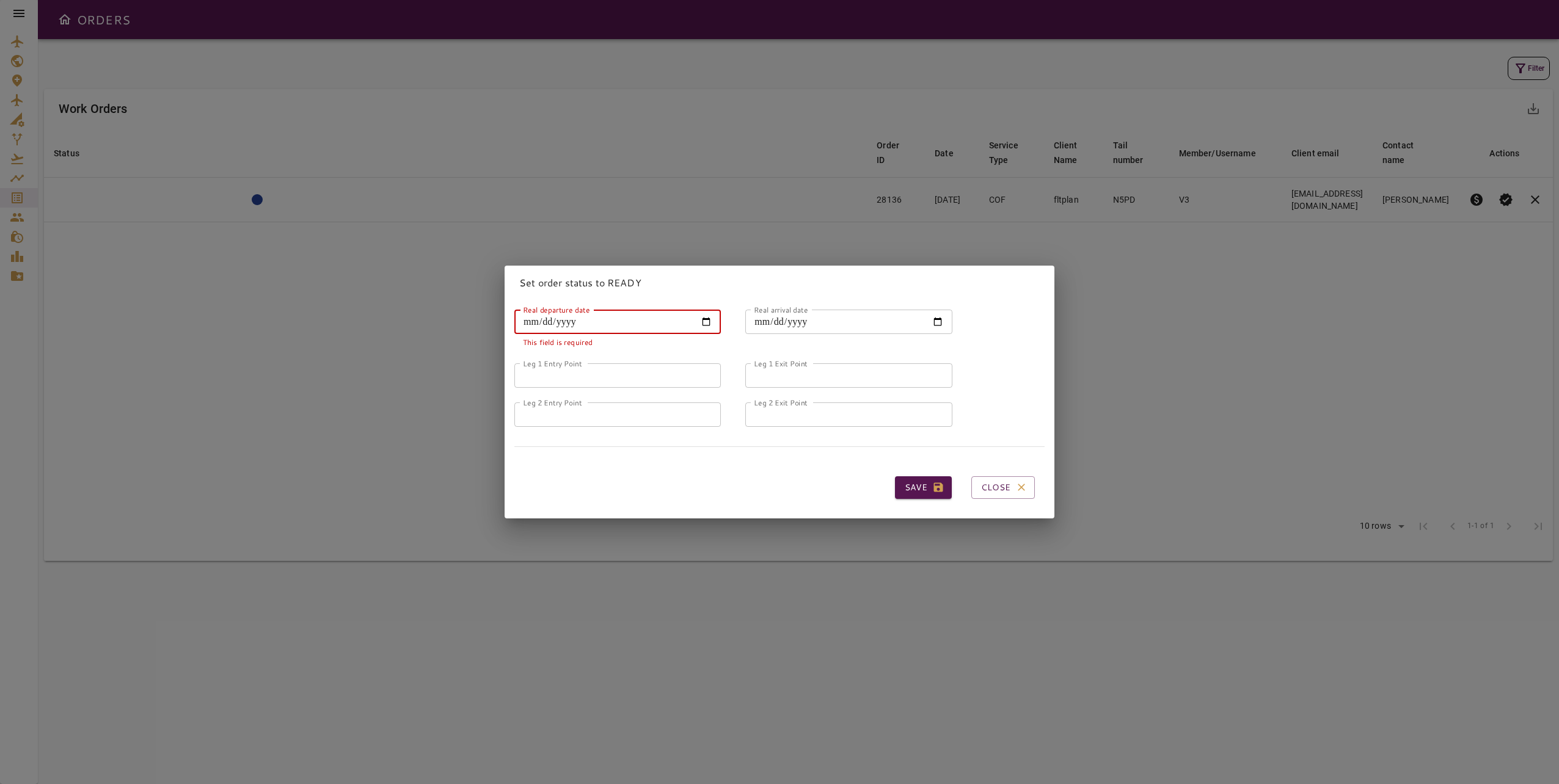
click at [866, 709] on div "Set order status to READY Real departure date Real departure date This field is…" at bounding box center [779, 392] width 1559 height 784
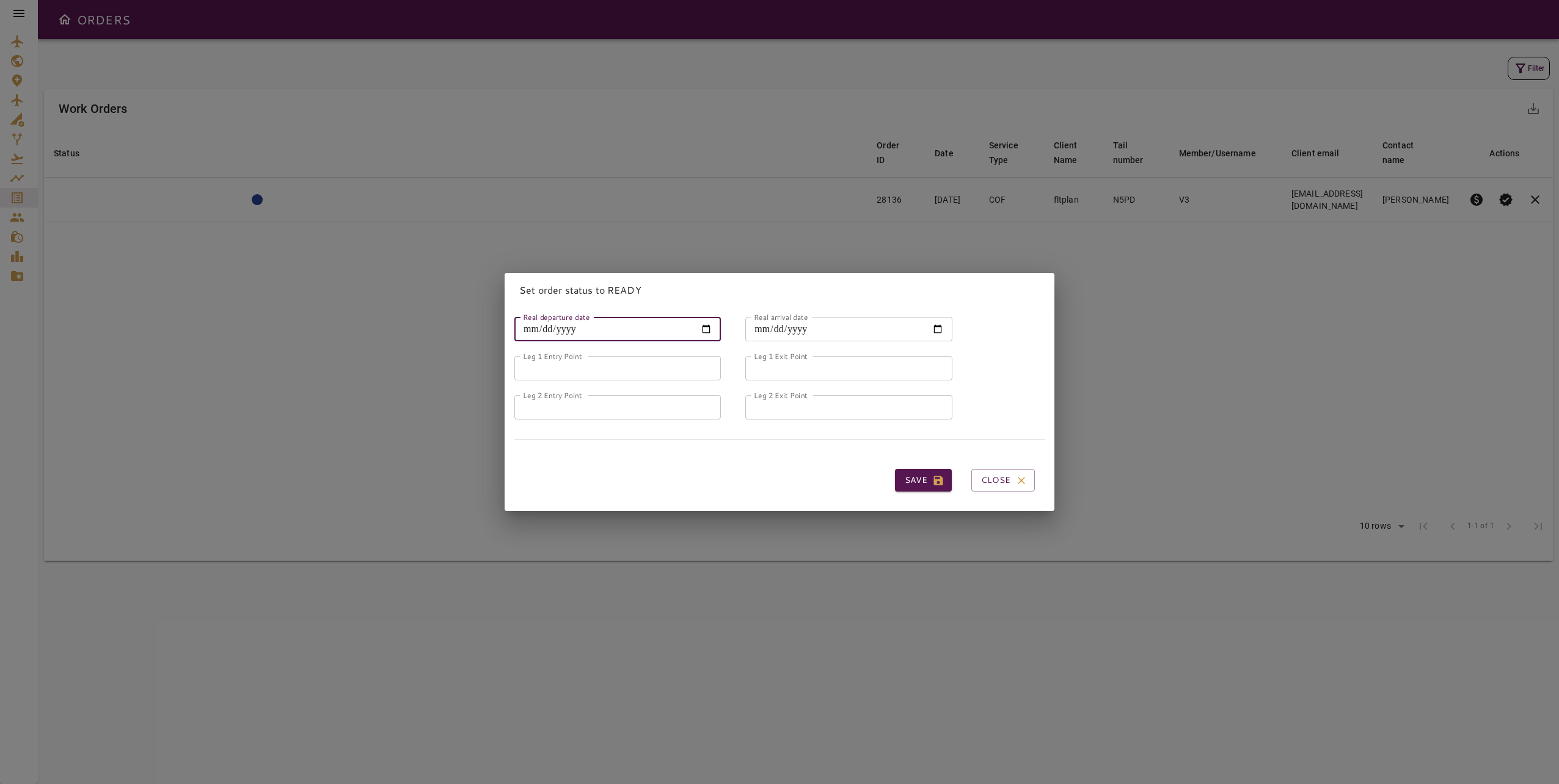
type input "**********"
type input "*****"
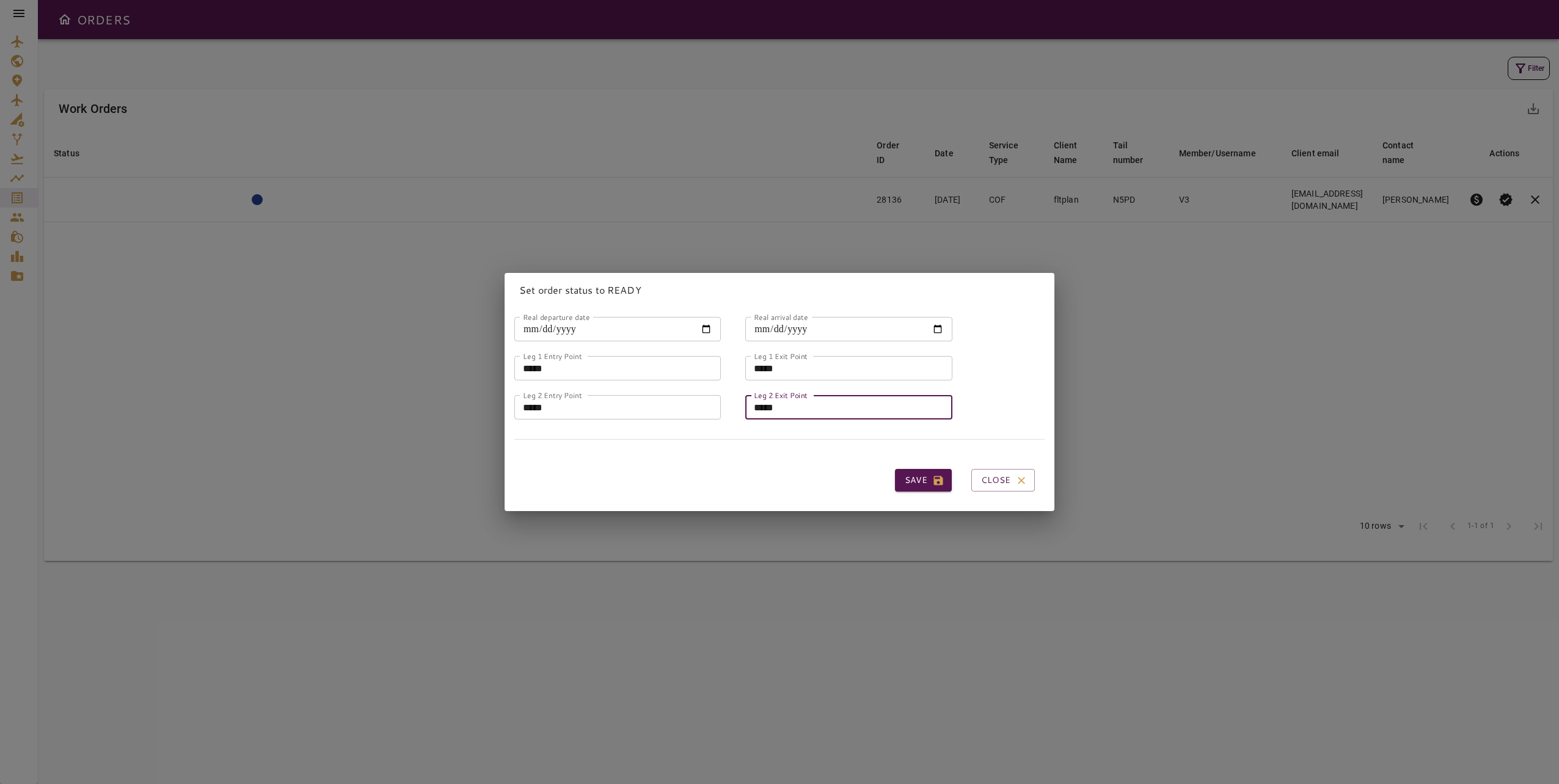
type input "*****"
click at [911, 477] on button "Save" at bounding box center [922, 480] width 56 height 23
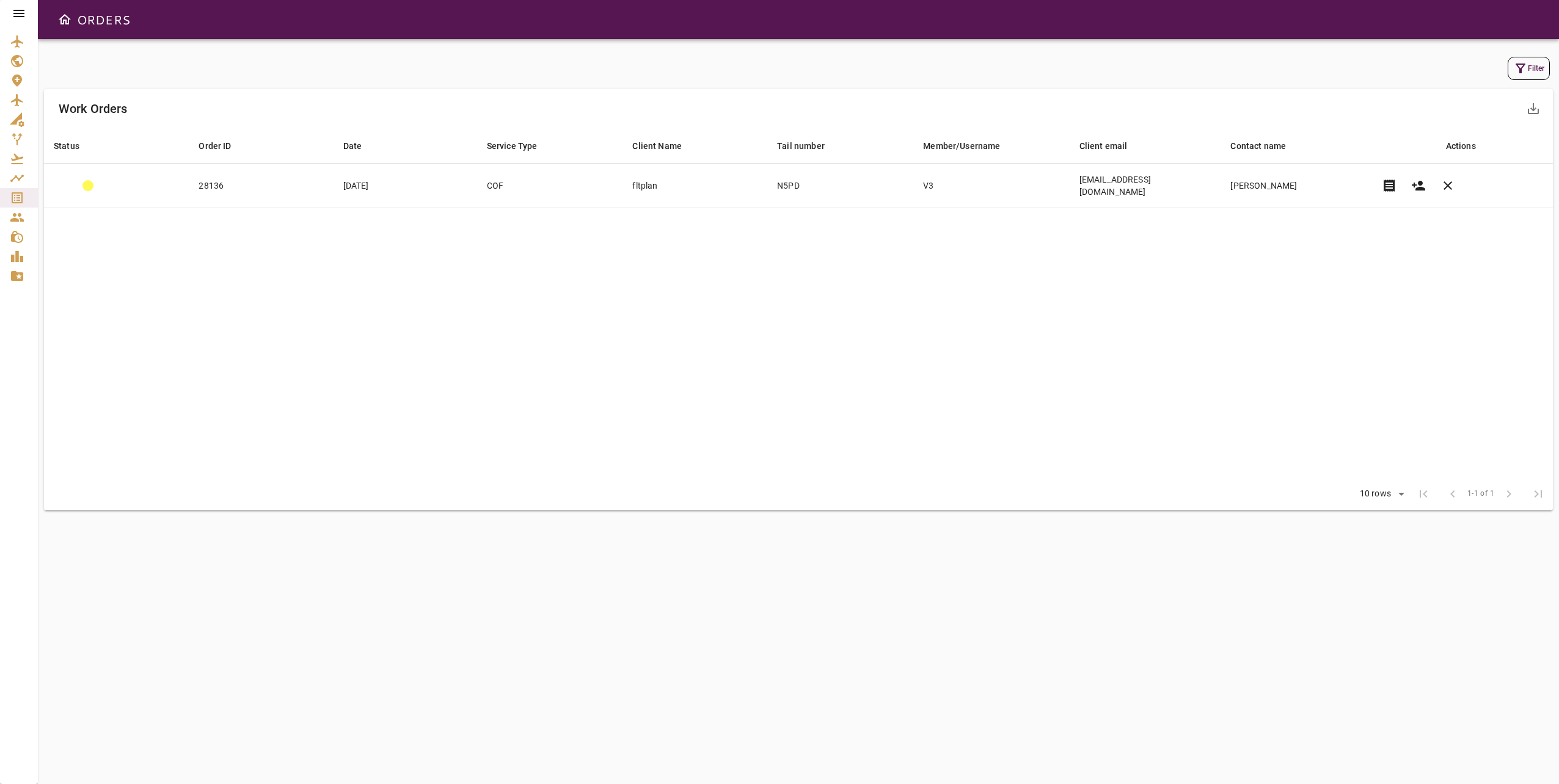
click at [842, 679] on div "Filter Work Orders save_alt Status arrow_downward Order ID arrow_downward Date …" at bounding box center [798, 412] width 1521 height 745
click at [849, 721] on div "Filter Work Orders save_alt Status arrow_downward Order ID arrow_downward Date …" at bounding box center [798, 412] width 1521 height 745
